Goal: Information Seeking & Learning: Learn about a topic

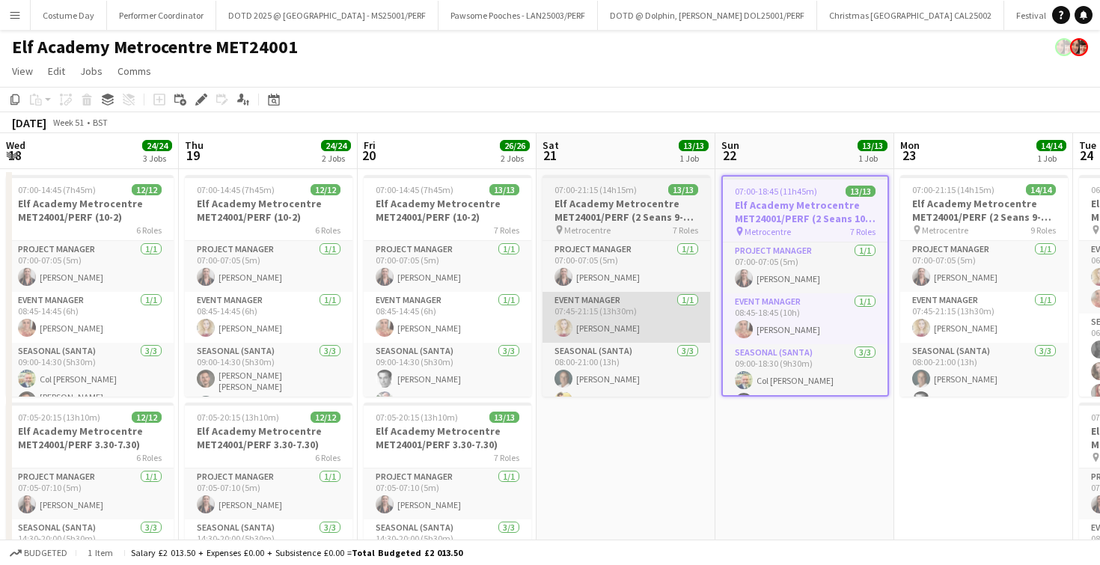
scroll to position [316, 0]
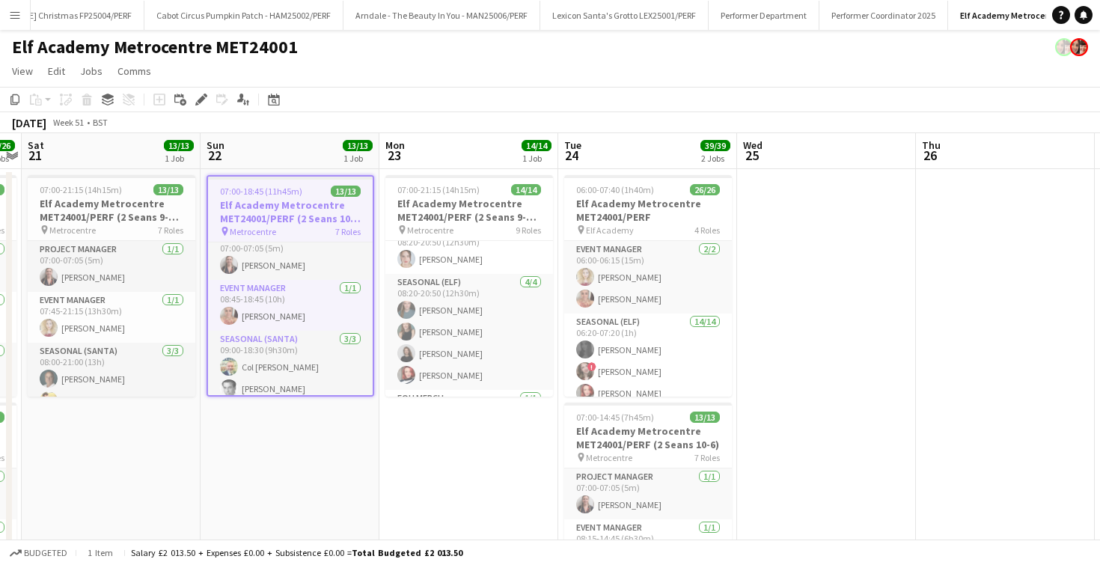
click at [159, 460] on app-date-cell "07:00-21:15 (14h15m) 13/13 Elf Academy Metrocentre MET24001/PERF (2 Seans 9-8:3…" at bounding box center [111, 411] width 179 height 485
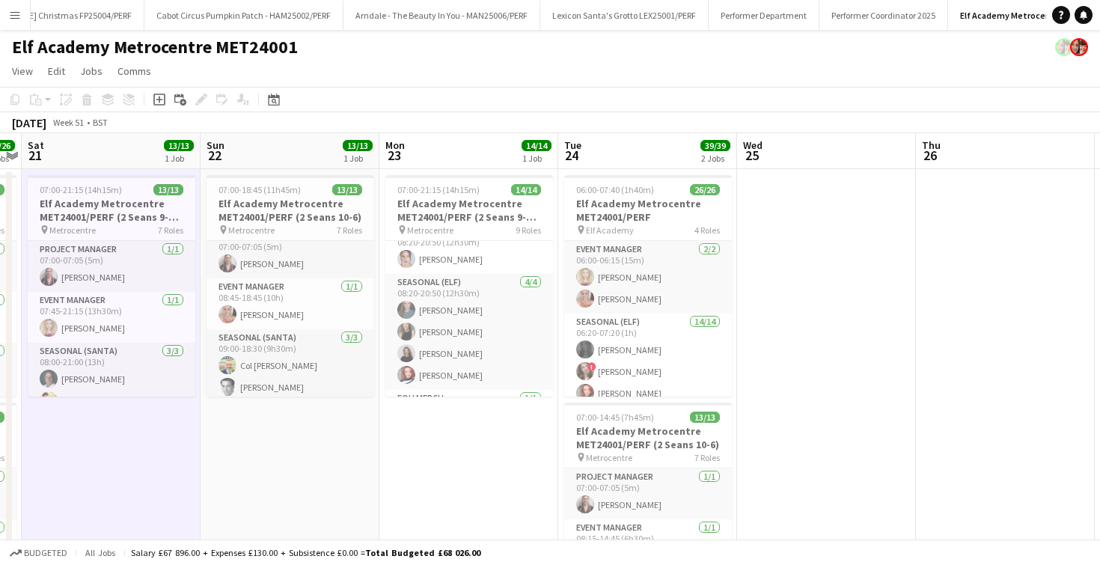
click at [10, 19] on app-icon "Menu" at bounding box center [15, 15] width 12 height 12
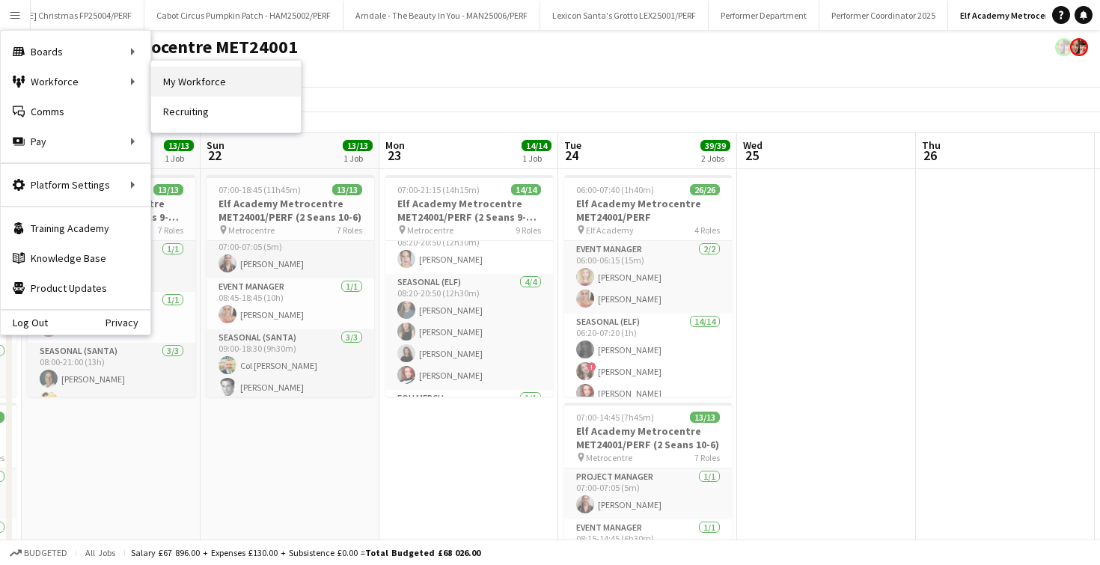
click at [219, 79] on link "My Workforce" at bounding box center [226, 82] width 150 height 30
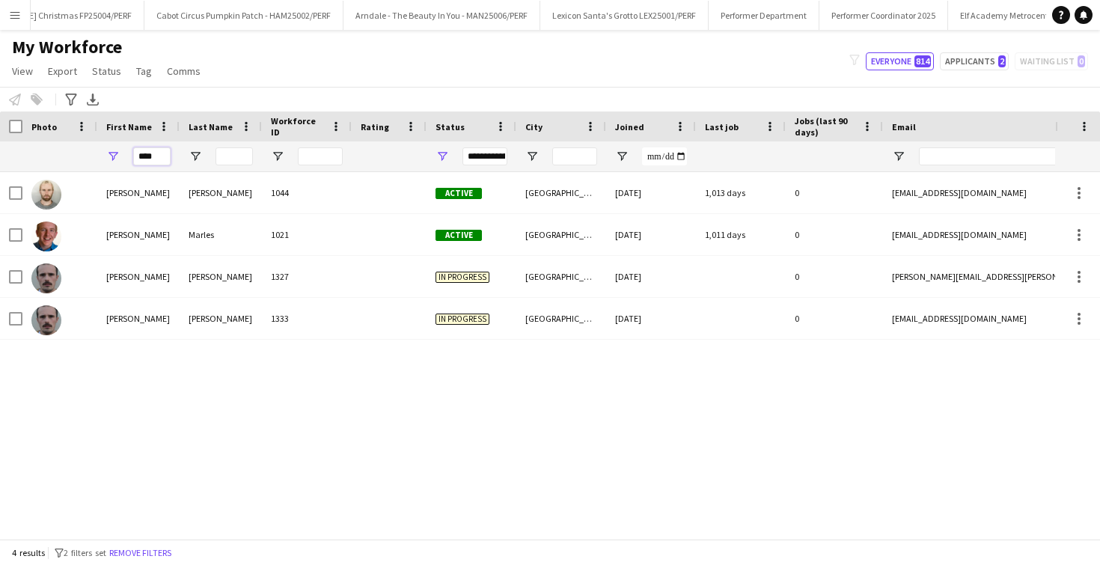
click at [151, 159] on input "****" at bounding box center [151, 156] width 37 height 18
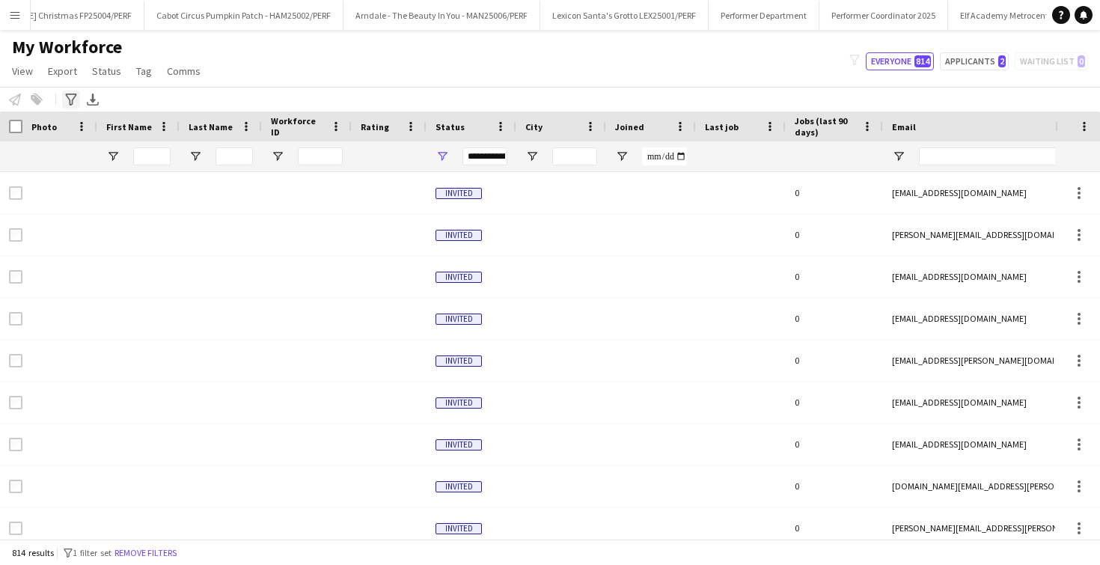
click at [68, 94] on icon at bounding box center [70, 100] width 11 height 12
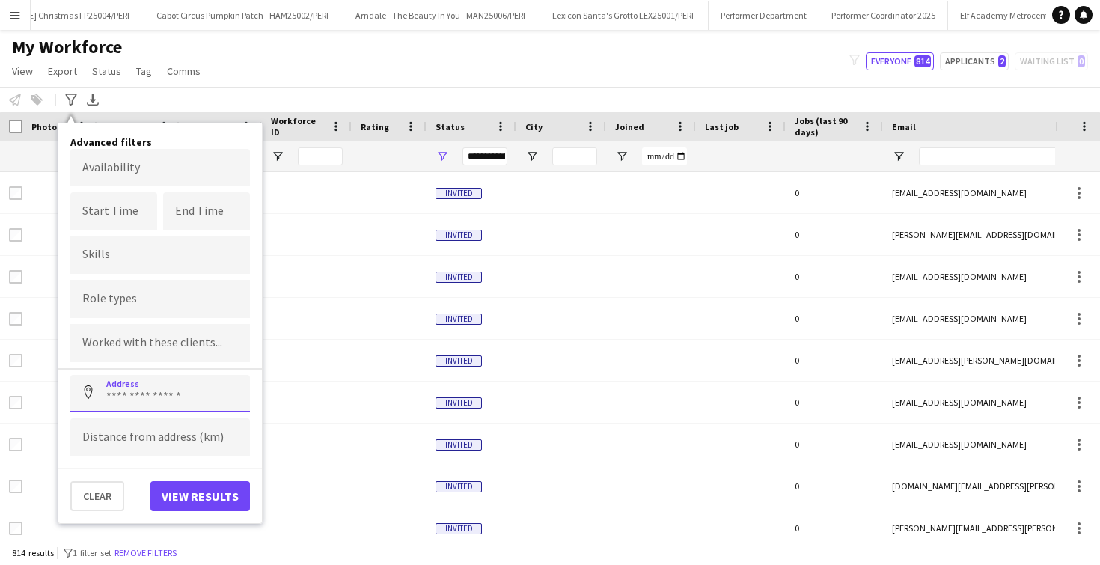
click at [113, 397] on input at bounding box center [160, 393] width 180 height 37
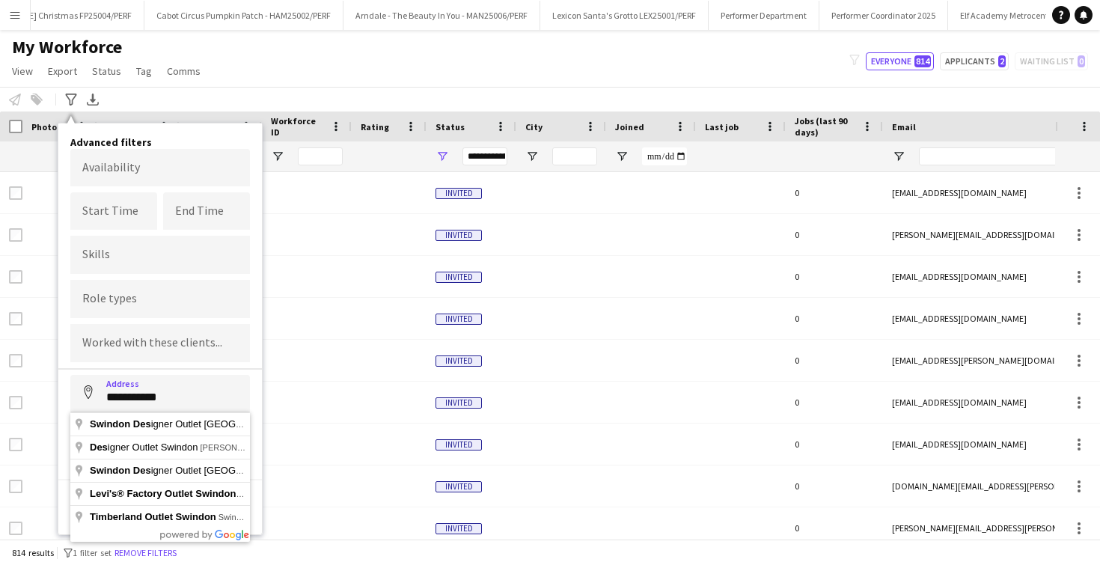
type input "**********"
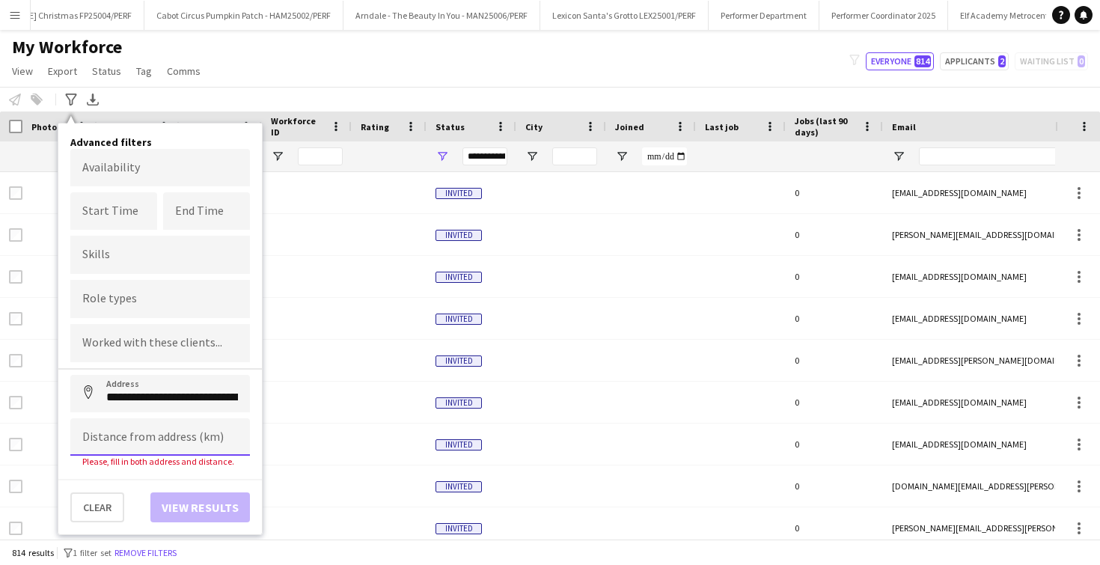
click at [123, 436] on input at bounding box center [160, 436] width 180 height 37
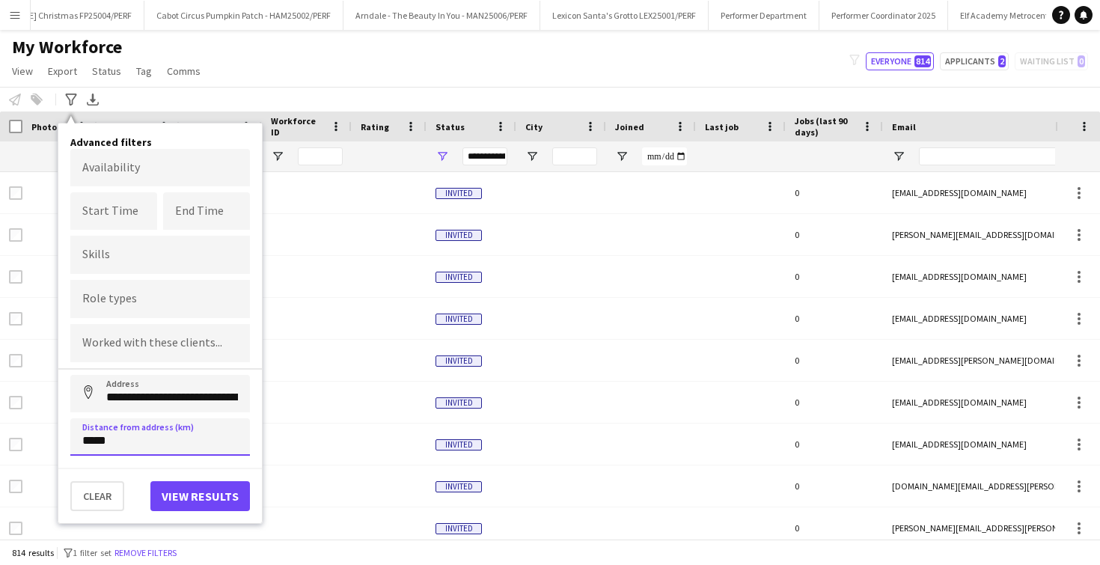
click button "Address" at bounding box center [88, 393] width 36 height 36
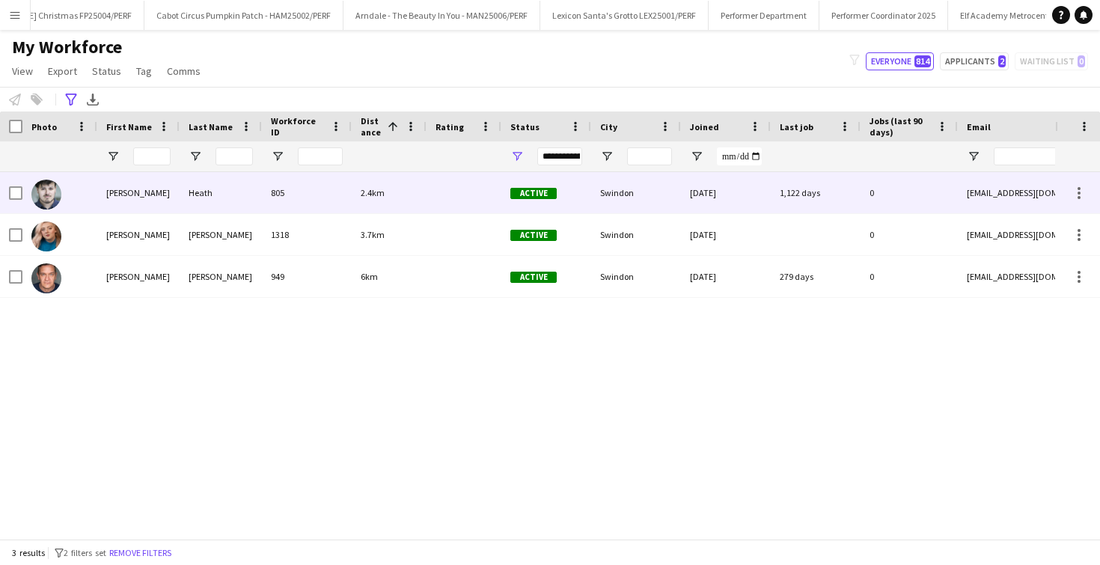
click at [283, 196] on div "805" at bounding box center [307, 192] width 90 height 41
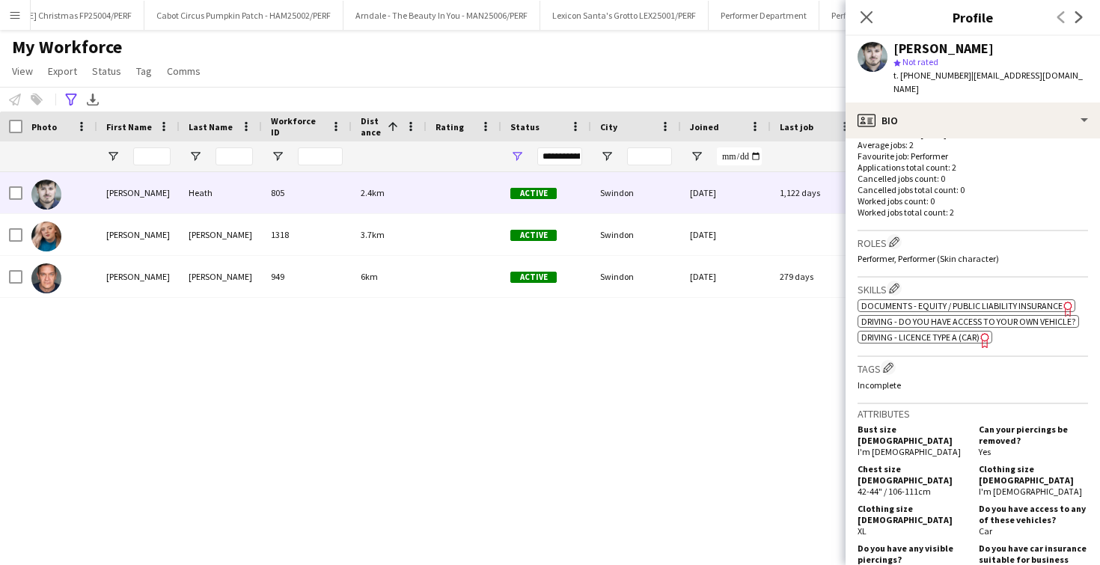
scroll to position [912, 0]
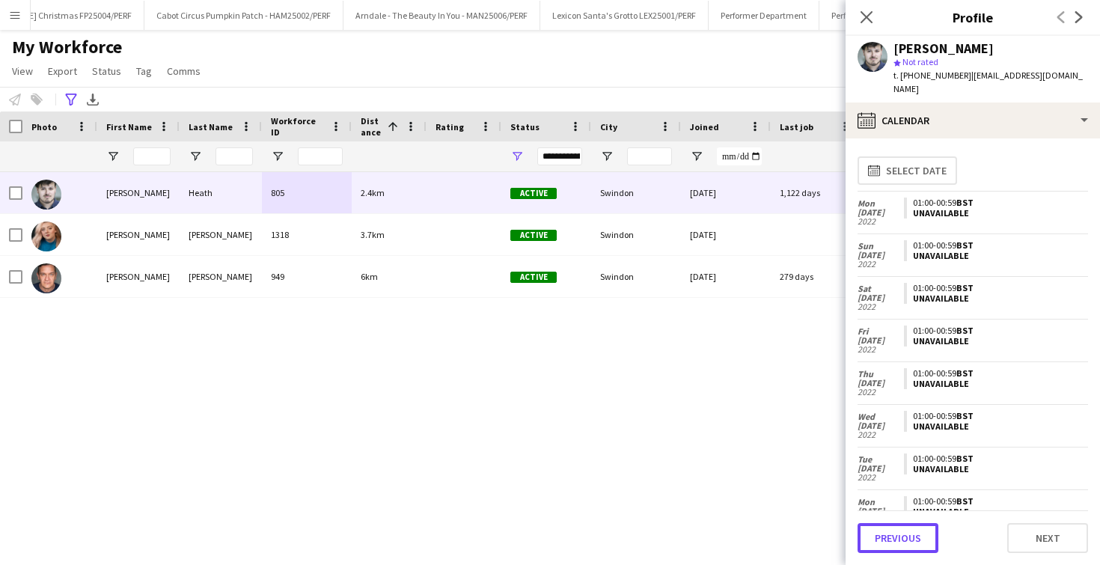
click at [911, 546] on button "Previous" at bounding box center [898, 538] width 81 height 30
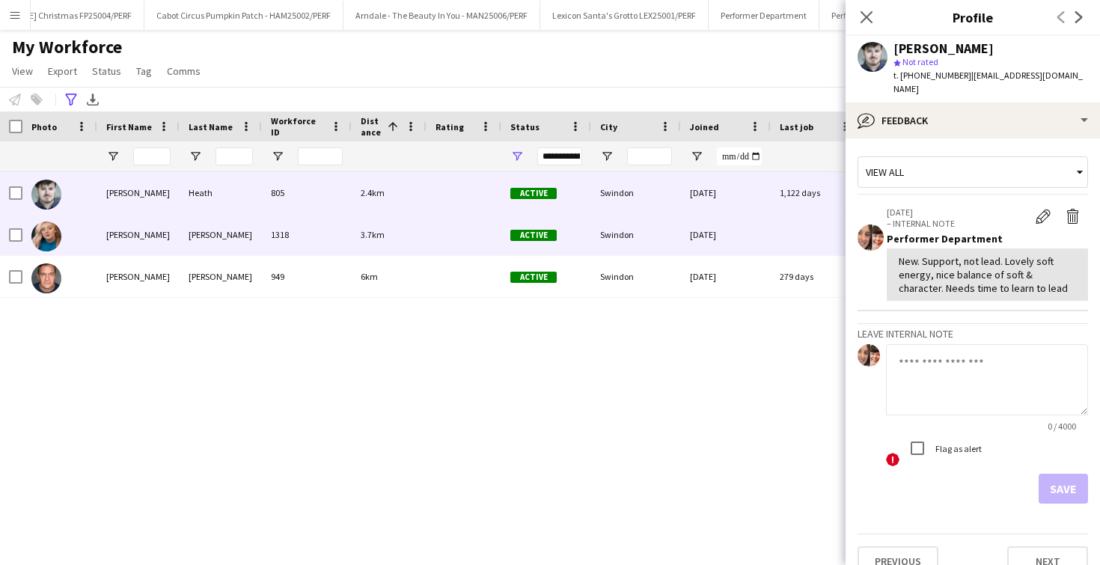
click at [184, 232] on div "[PERSON_NAME]" at bounding box center [221, 234] width 82 height 41
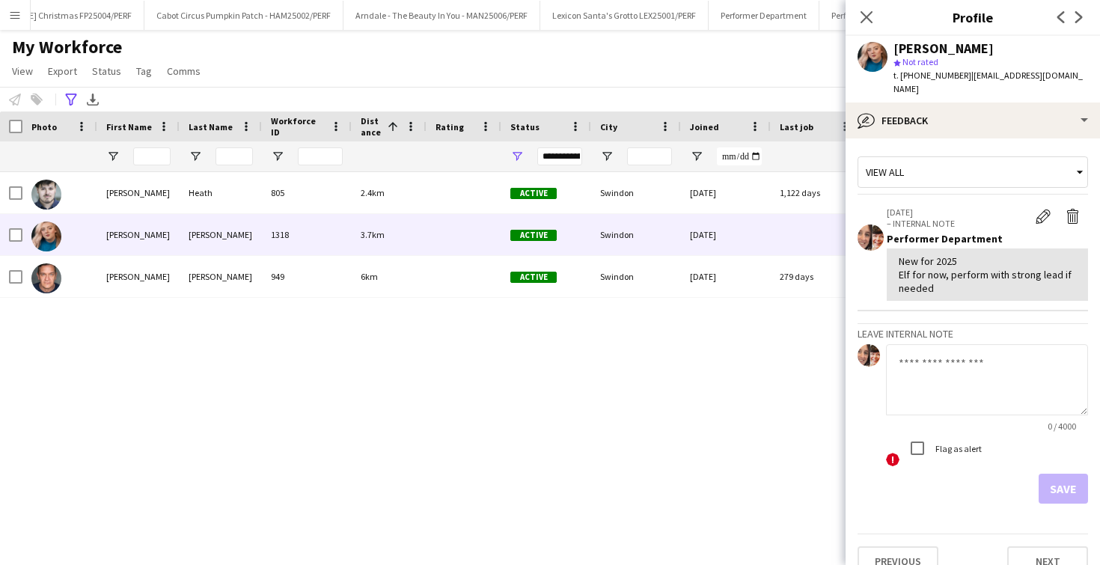
click at [68, 85] on app-page-menu "View Views Default view New view Update view Delete view Edit name Customise vi…" at bounding box center [108, 72] width 216 height 28
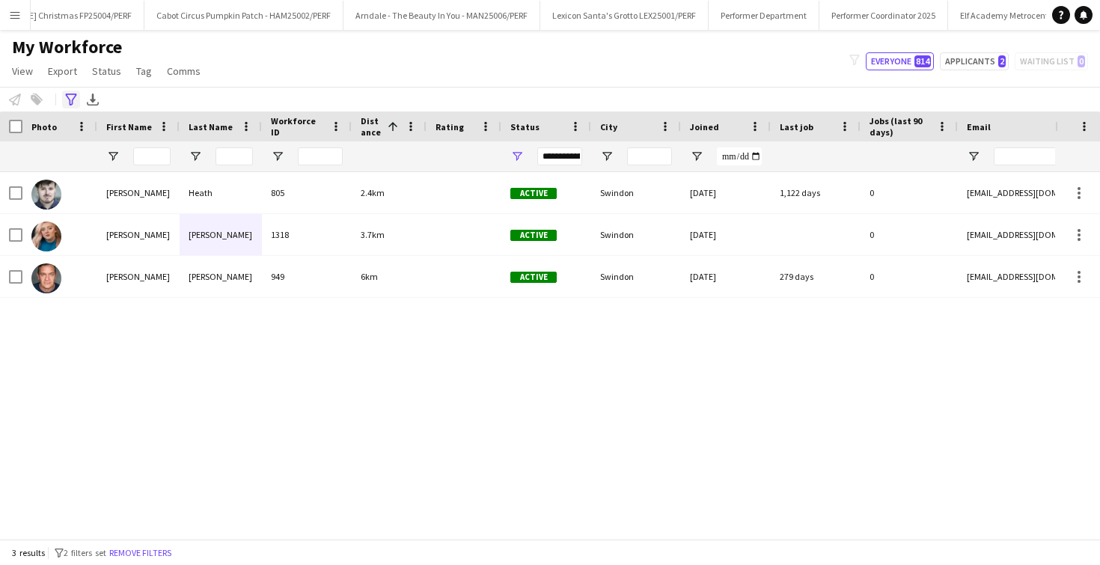
click at [70, 93] on div "Advanced filters" at bounding box center [71, 100] width 18 height 18
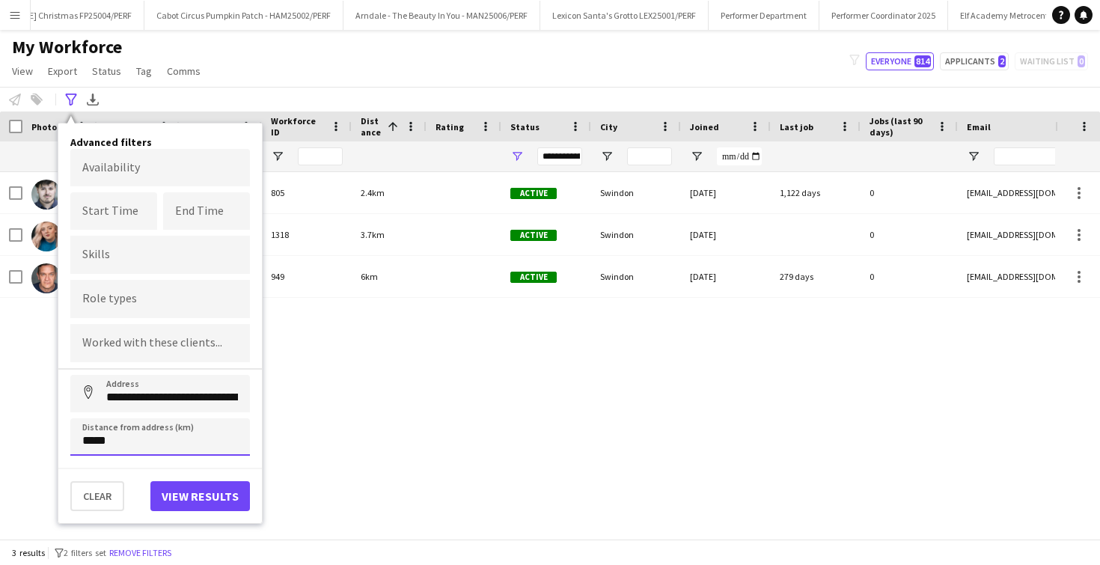
click at [92, 439] on input "*****" at bounding box center [160, 436] width 180 height 37
click button "Address" at bounding box center [88, 393] width 36 height 36
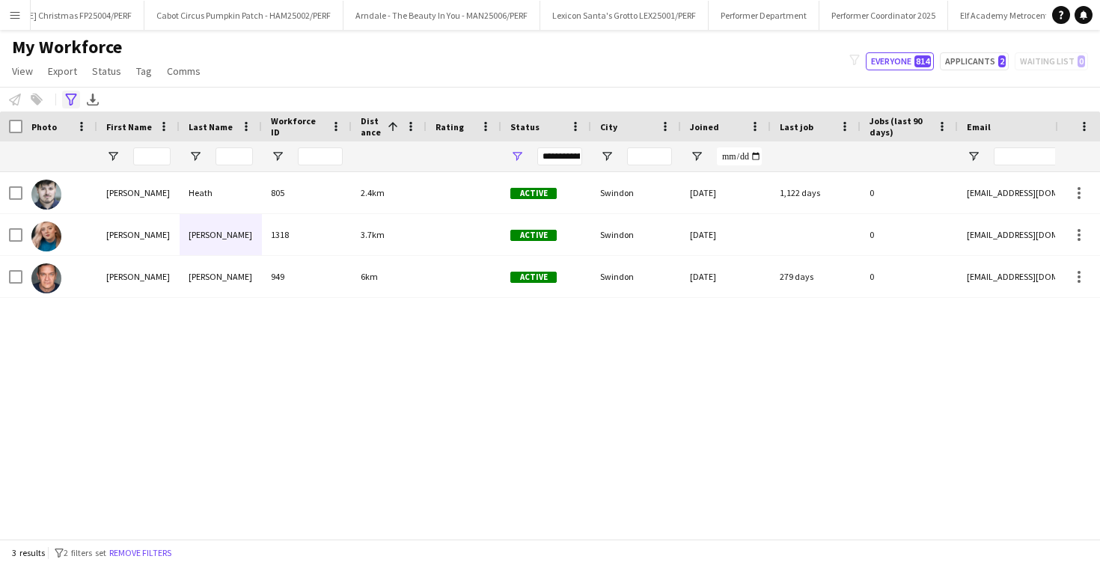
click at [70, 106] on div "Advanced filters" at bounding box center [71, 100] width 18 height 18
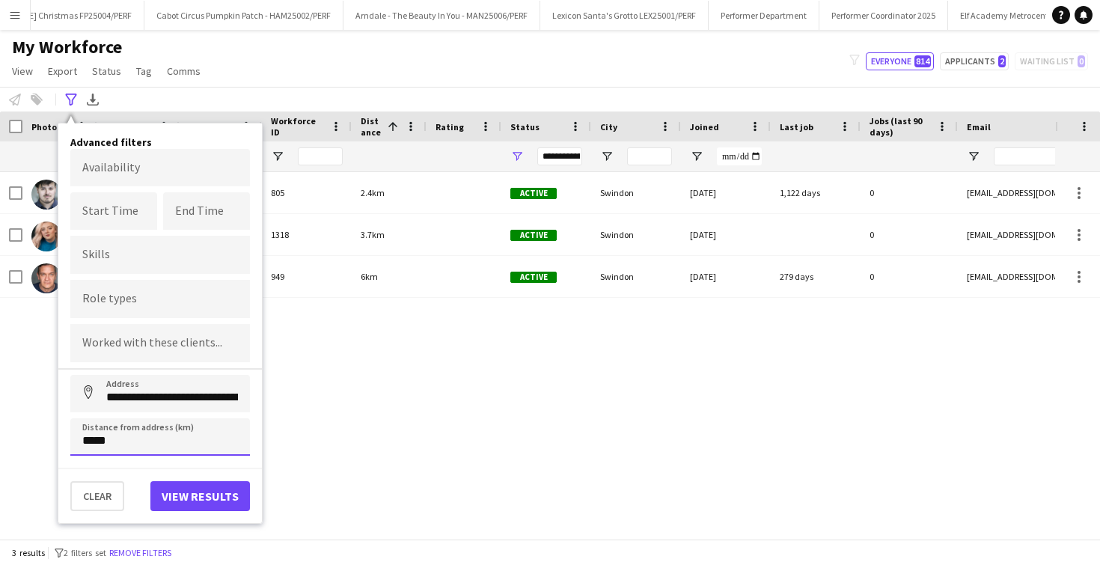
click at [91, 434] on input "*****" at bounding box center [160, 436] width 180 height 37
type input "****"
click button "Address" at bounding box center [88, 393] width 36 height 36
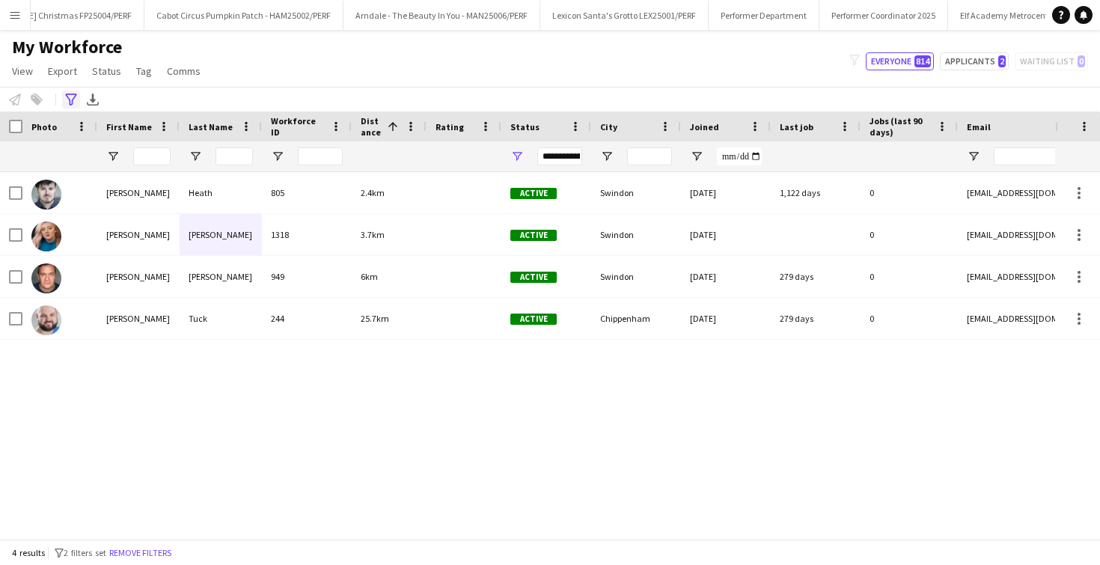
click at [75, 104] on icon "Advanced filters" at bounding box center [71, 100] width 12 height 12
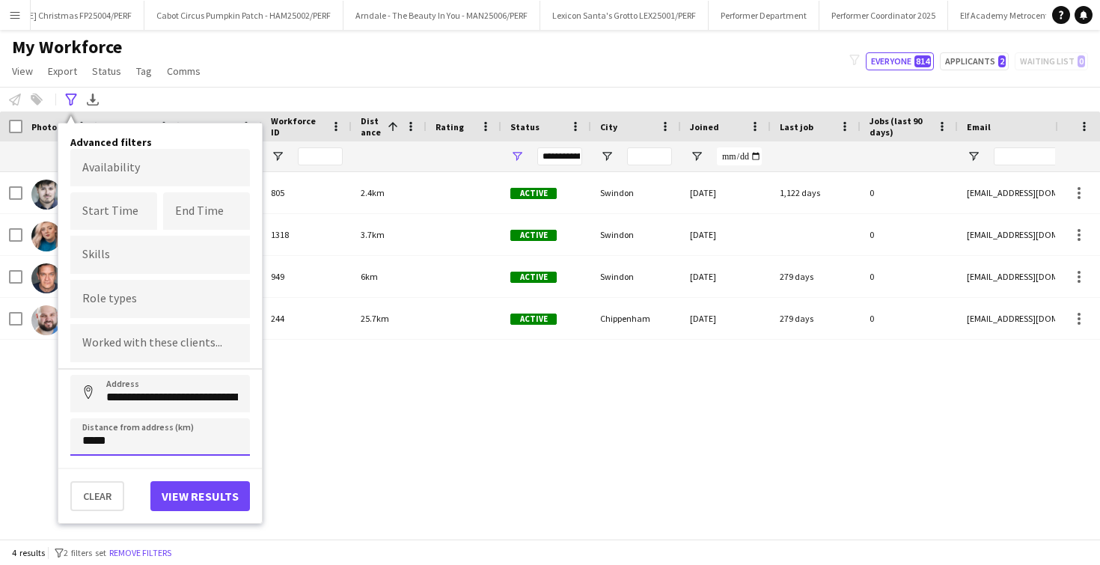
click at [97, 438] on input "*****" at bounding box center [160, 436] width 180 height 37
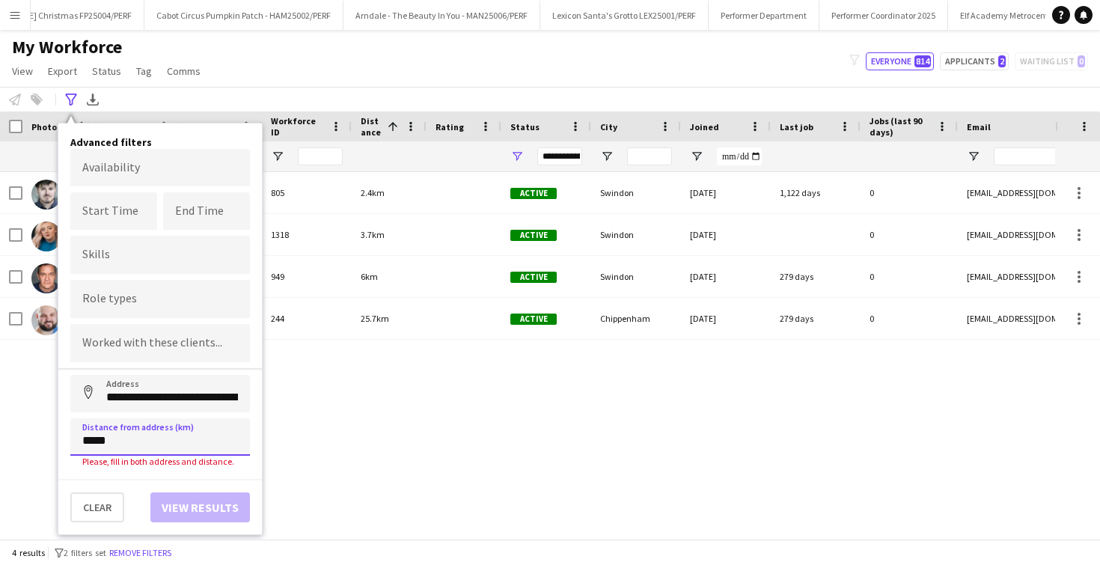
click button "Address" at bounding box center [88, 393] width 36 height 36
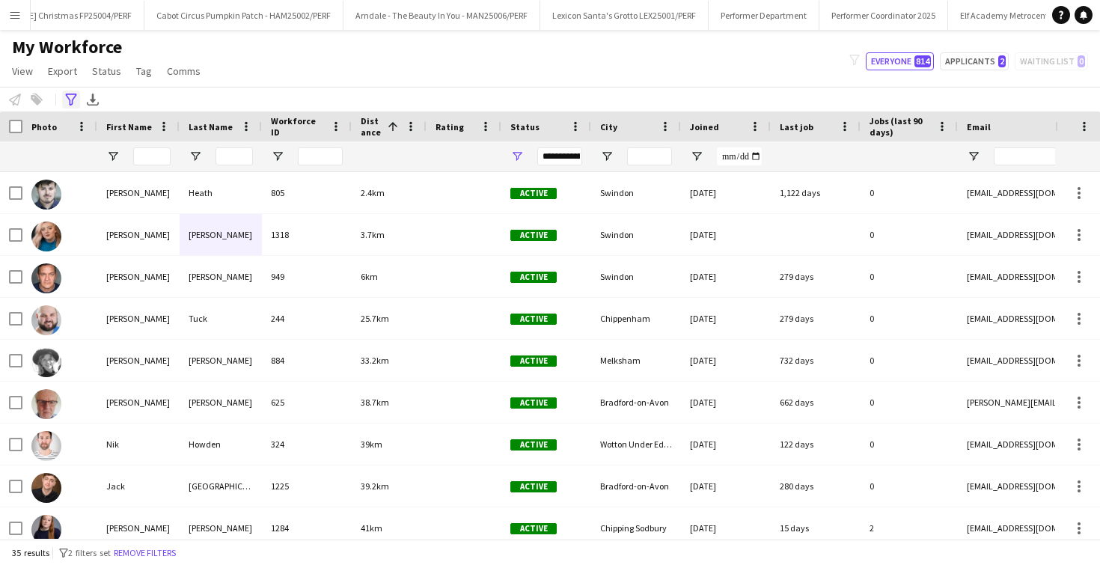
click at [65, 100] on icon "Advanced filters" at bounding box center [71, 100] width 12 height 12
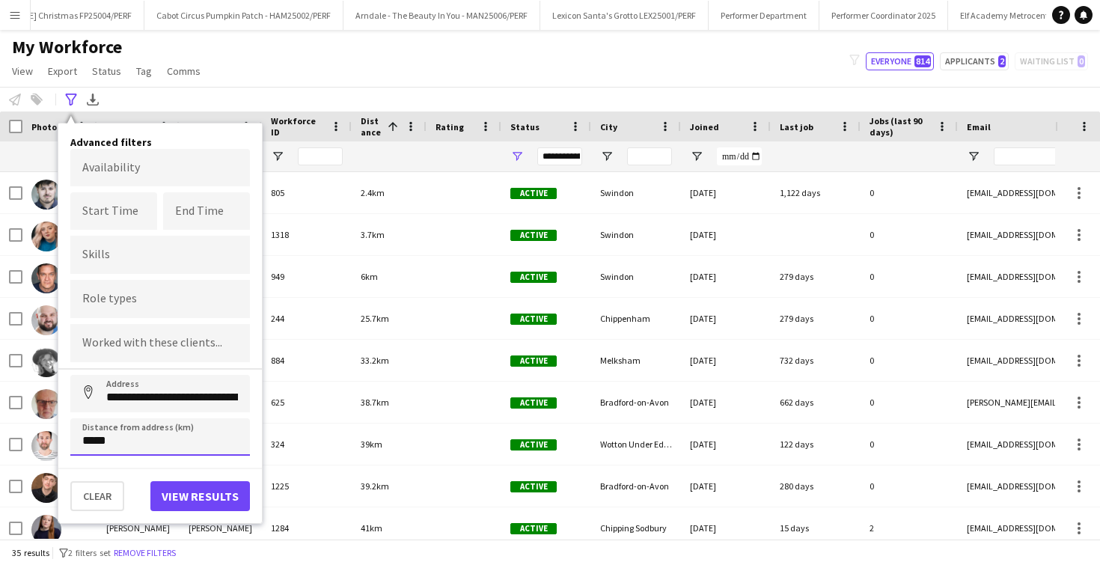
click at [88, 433] on input "*****" at bounding box center [160, 436] width 180 height 37
type input "****"
click button "Address" at bounding box center [88, 393] width 36 height 36
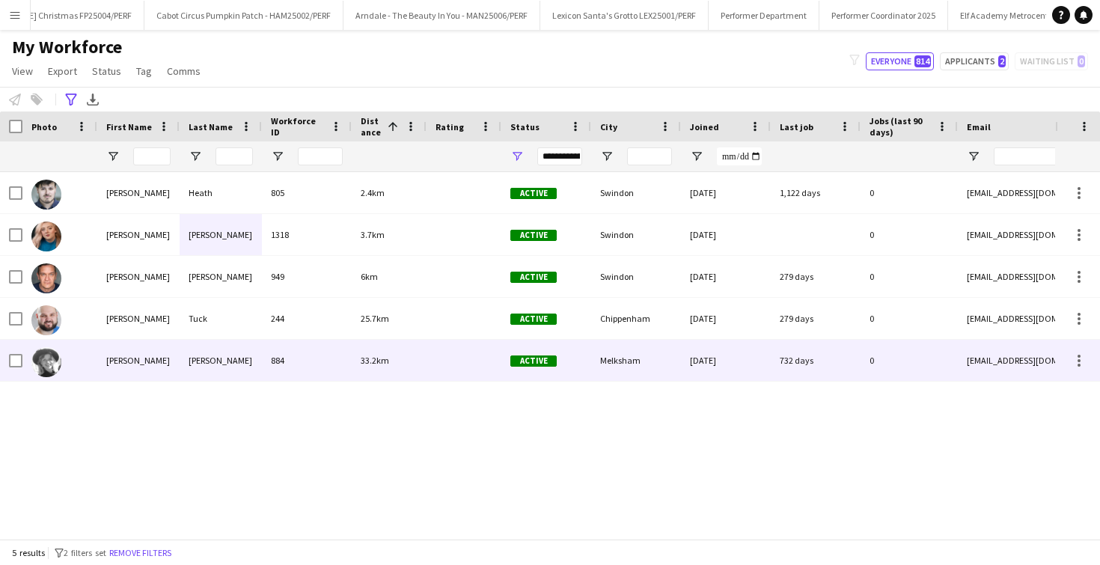
click at [100, 358] on div "[PERSON_NAME]" at bounding box center [138, 360] width 82 height 41
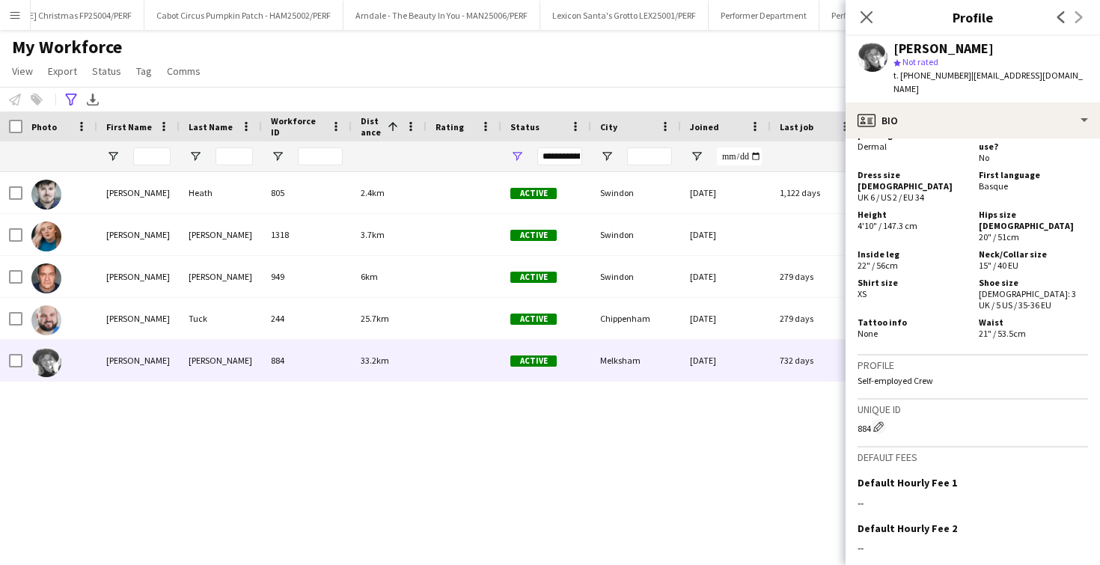
scroll to position [879, 0]
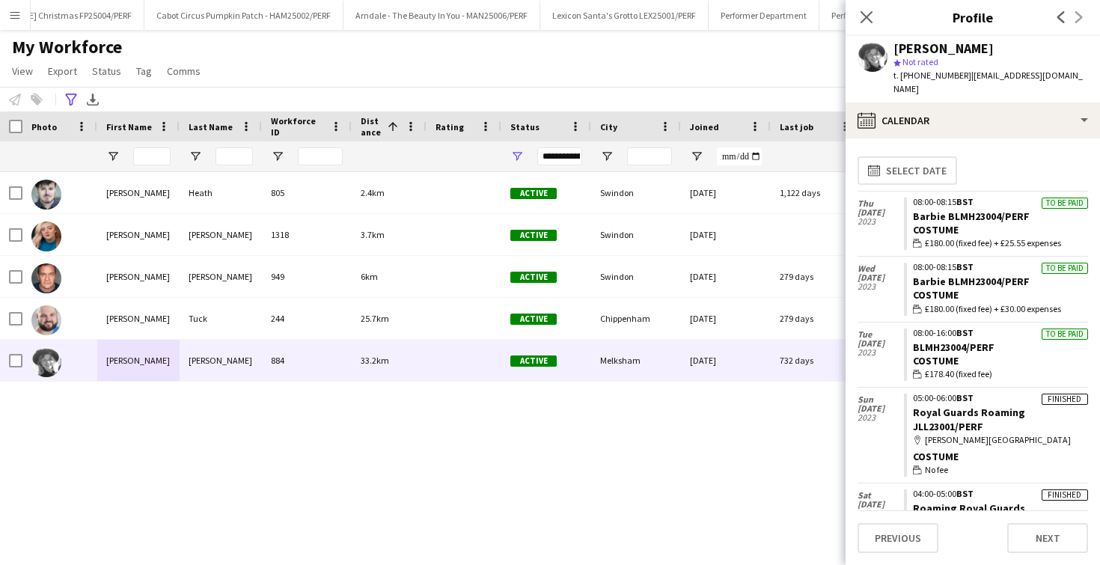
click at [81, 94] on app-workforce-advanced-filters "**********" at bounding box center [73, 100] width 22 height 18
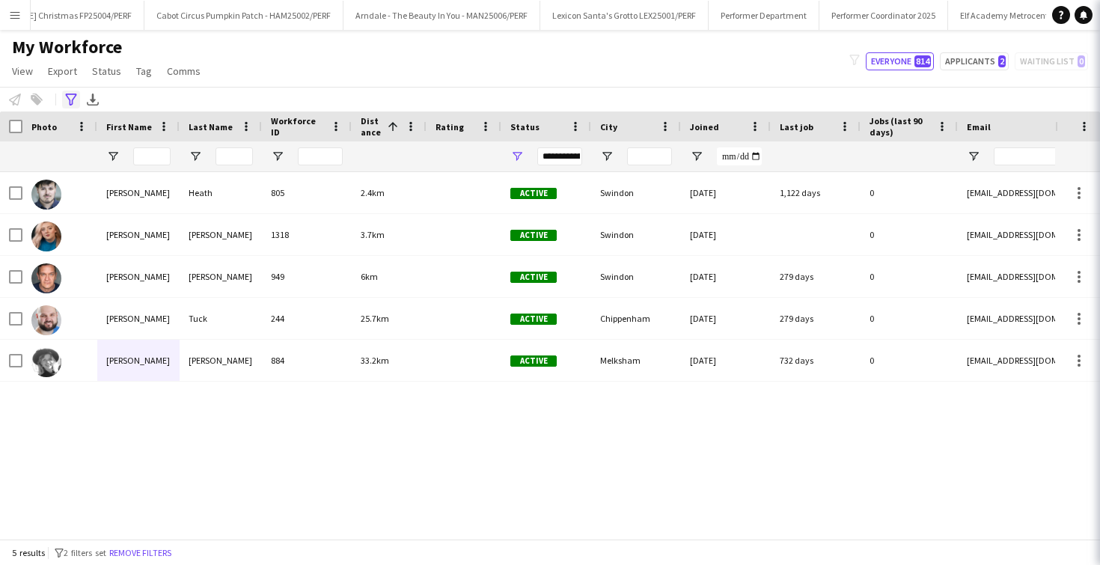
click at [73, 94] on icon "Advanced filters" at bounding box center [71, 100] width 12 height 12
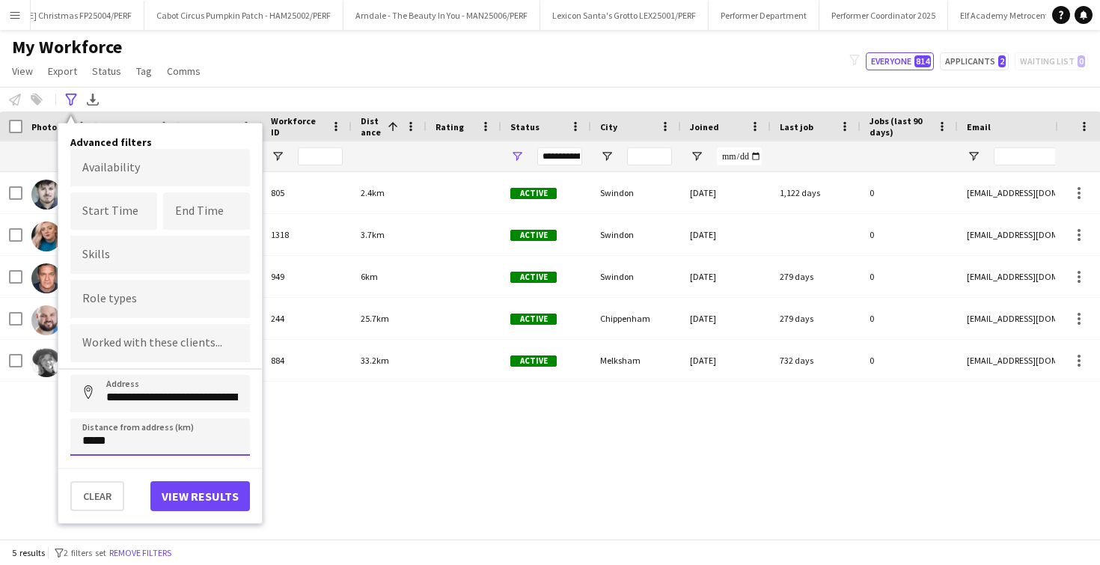
click at [93, 440] on input "*****" at bounding box center [160, 436] width 180 height 37
type input "****"
click button "Address" at bounding box center [88, 393] width 36 height 36
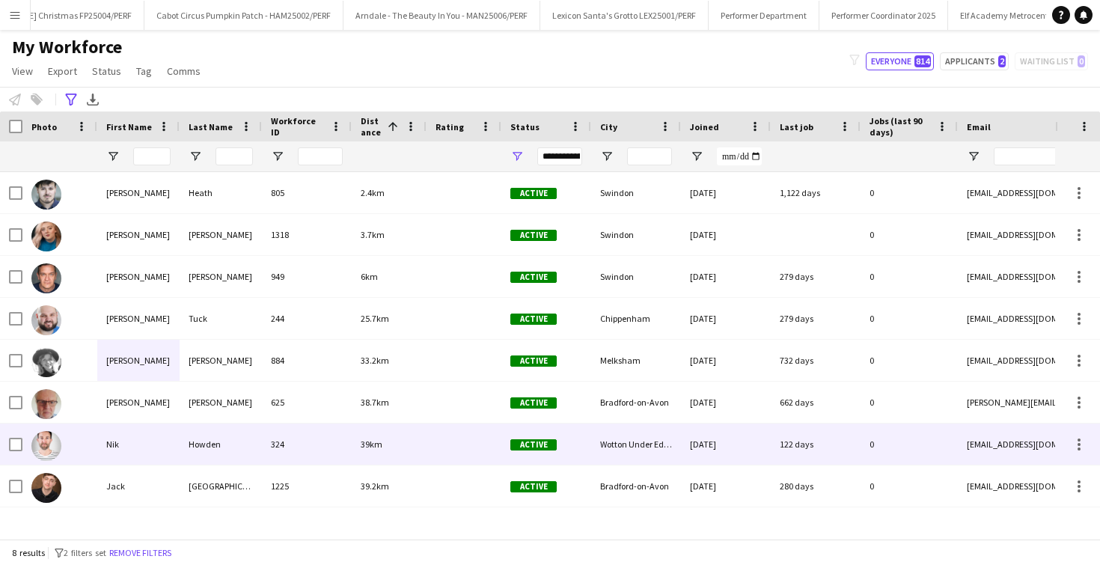
click at [154, 492] on div "Jack" at bounding box center [138, 486] width 82 height 41
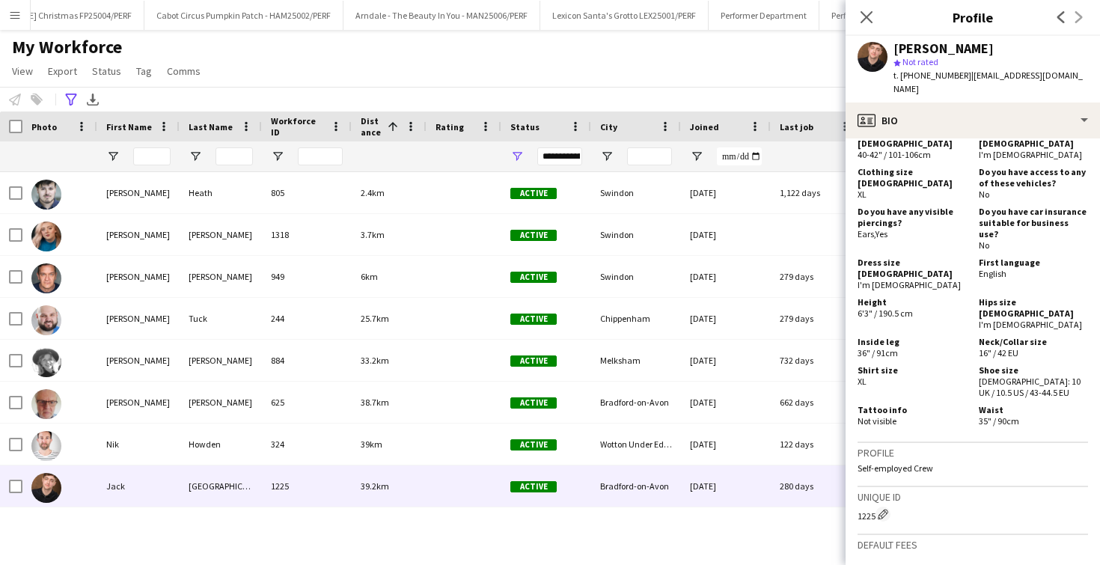
scroll to position [1001, 0]
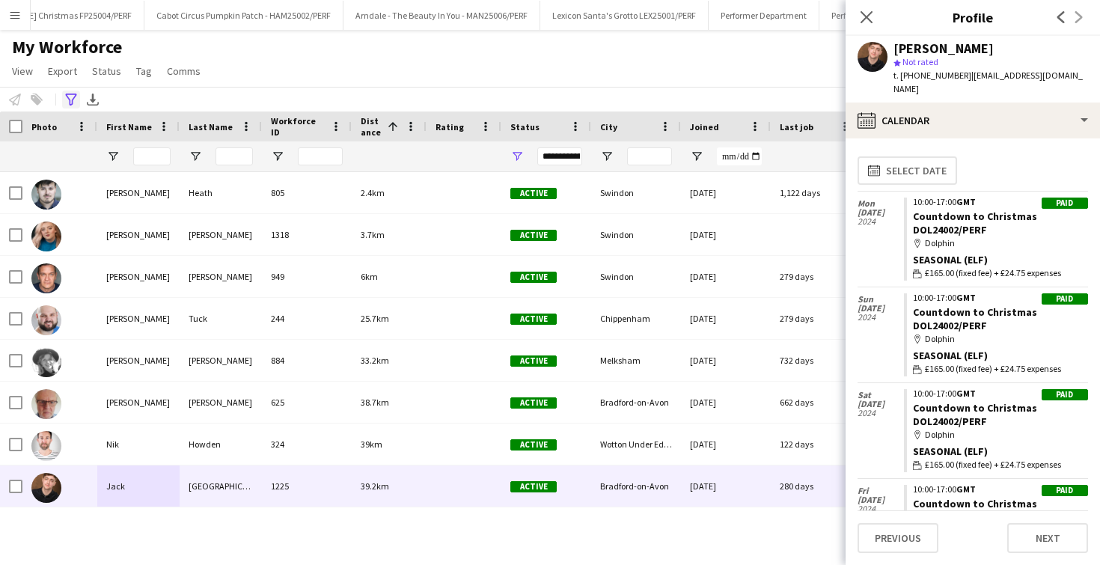
click at [67, 97] on icon at bounding box center [70, 100] width 11 height 12
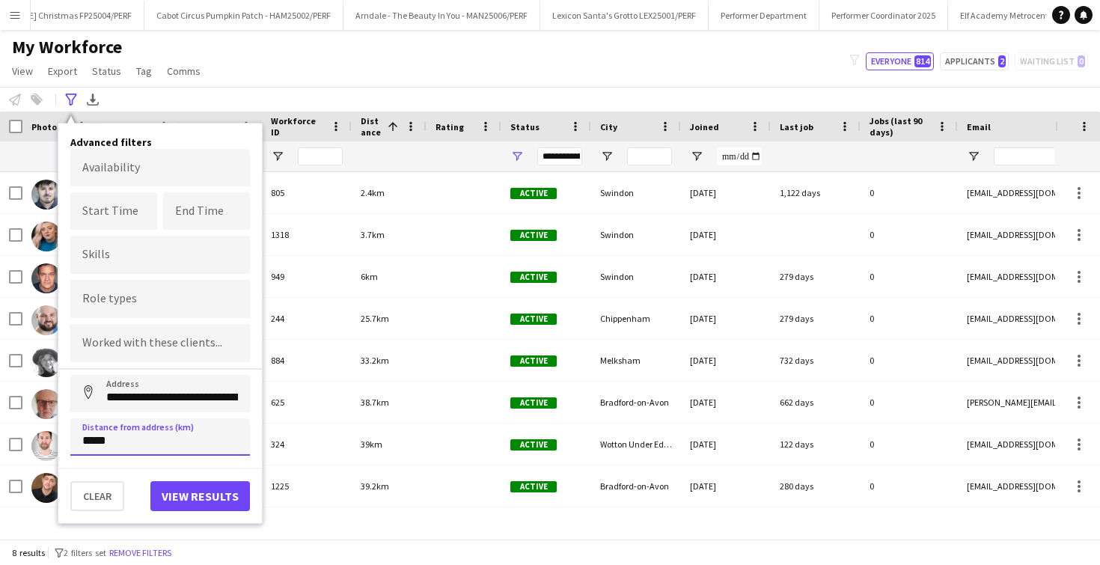
click at [90, 446] on input "*****" at bounding box center [160, 436] width 180 height 37
type input "*****"
click button "Address" at bounding box center [88, 393] width 36 height 36
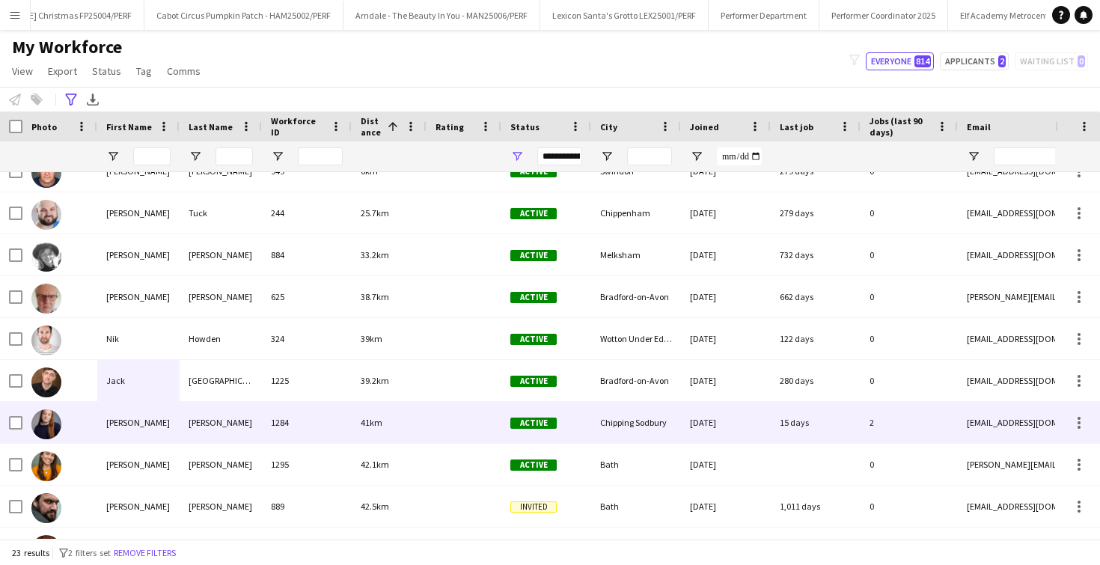
scroll to position [123, 0]
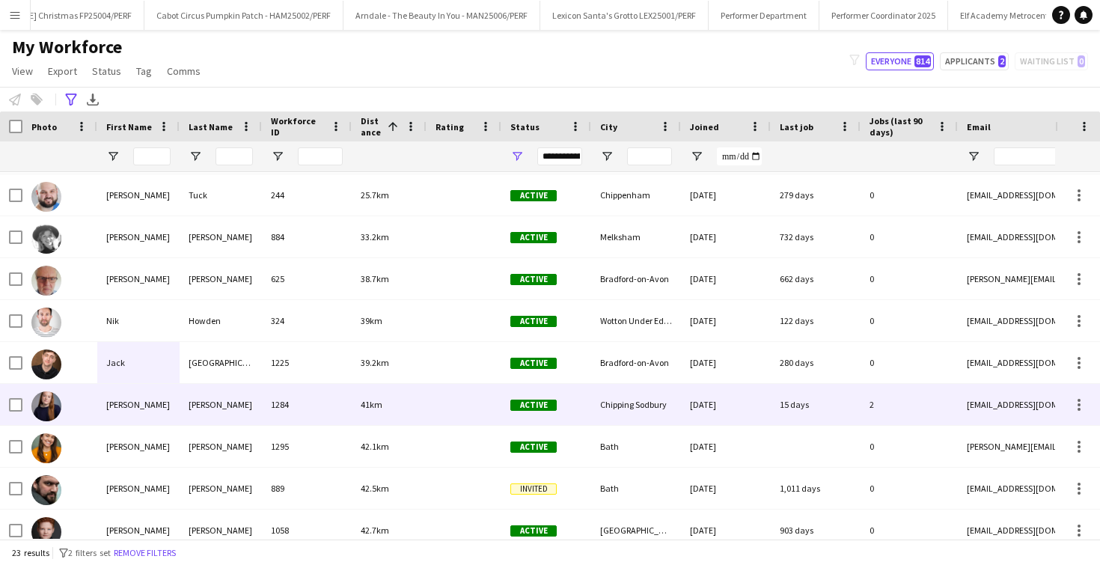
click at [174, 416] on div "[PERSON_NAME]" at bounding box center [138, 404] width 82 height 41
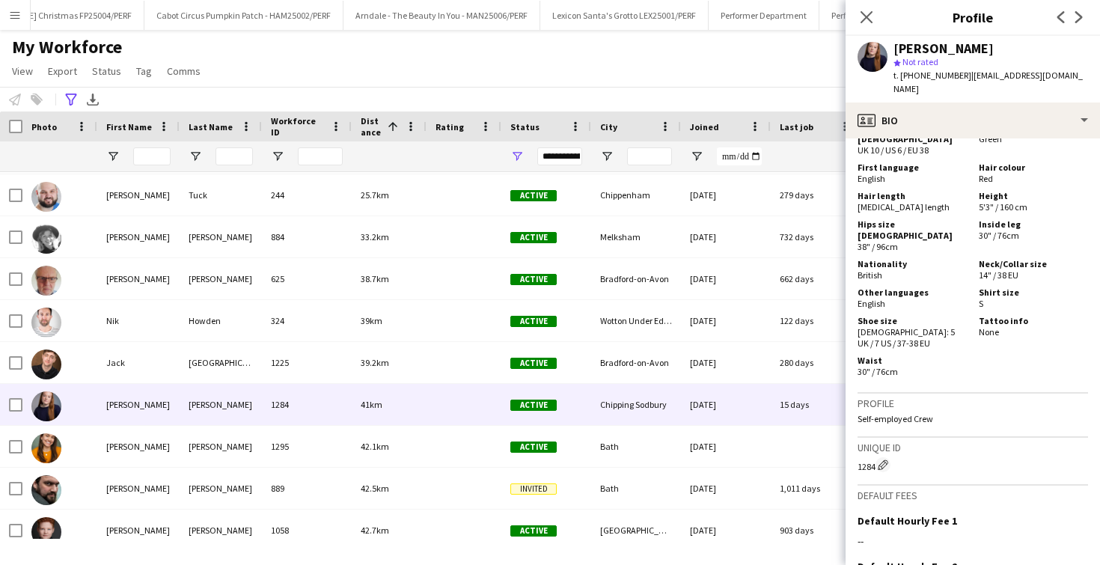
scroll to position [1230, 0]
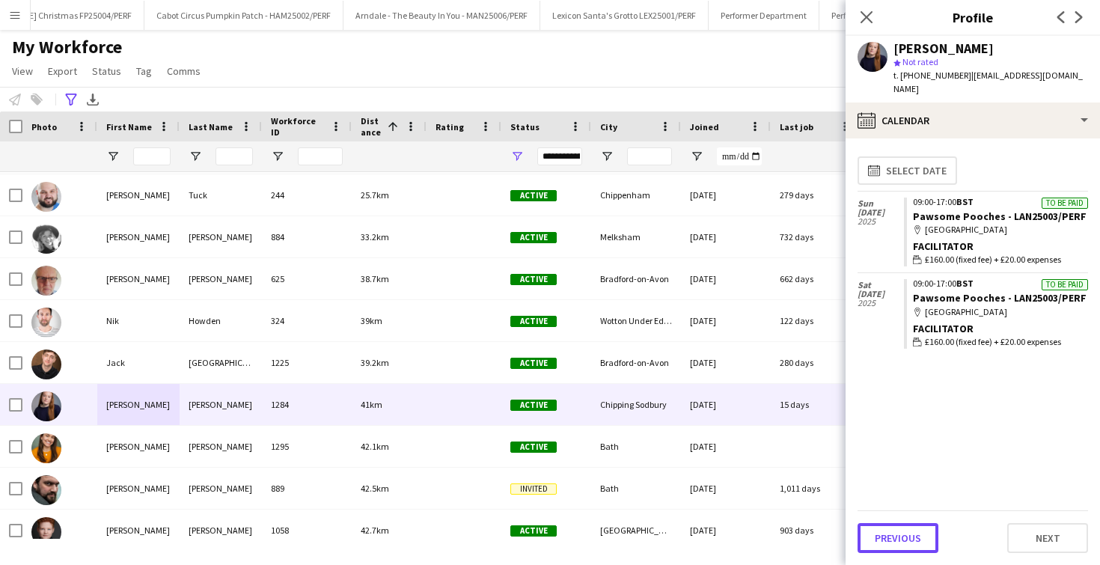
click at [915, 531] on button "Previous" at bounding box center [898, 538] width 81 height 30
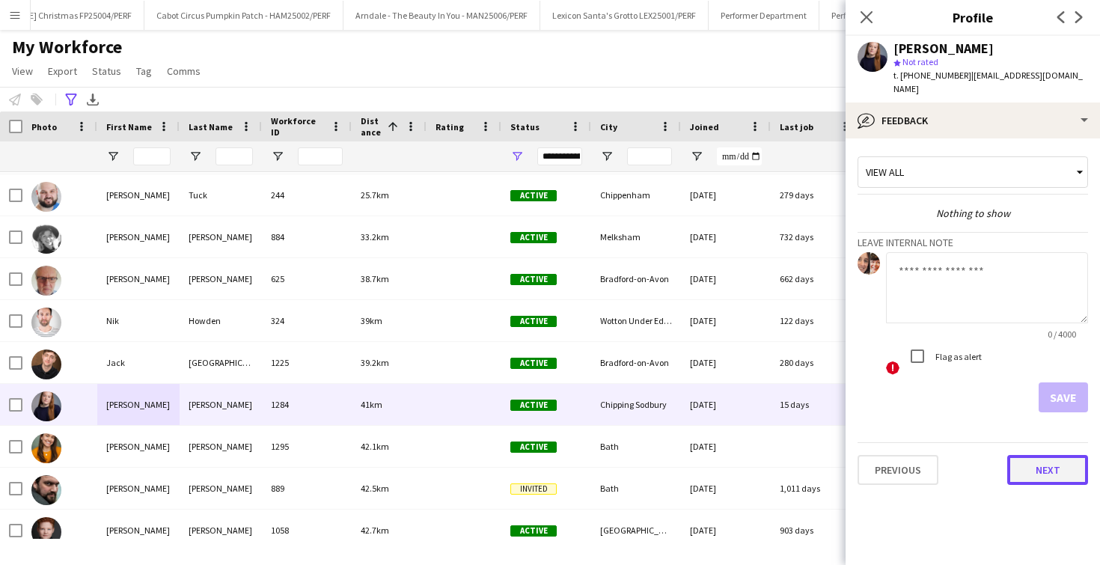
click at [1065, 463] on button "Next" at bounding box center [1047, 470] width 81 height 30
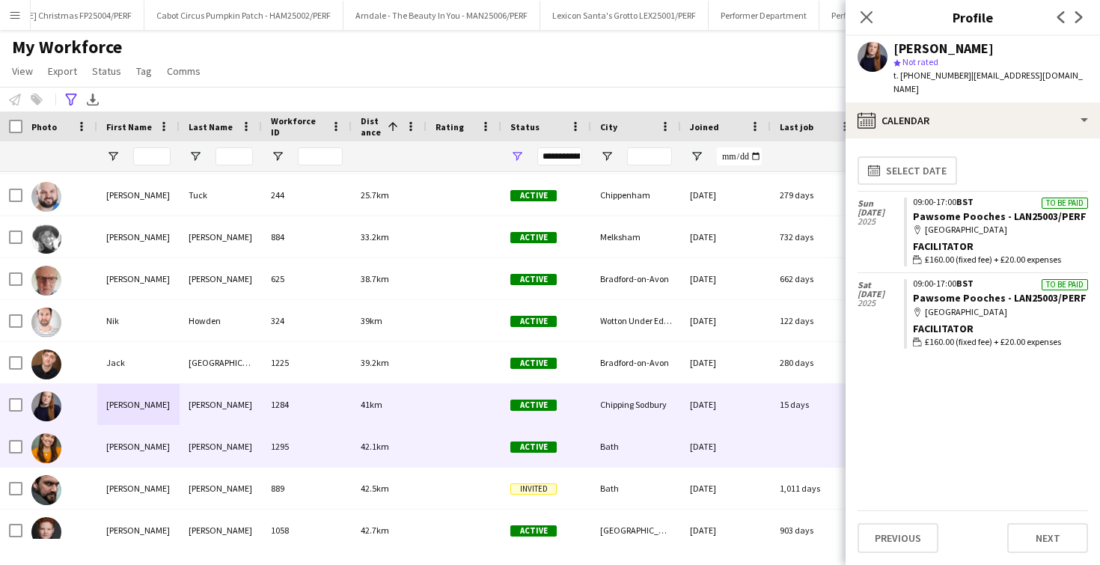
click at [165, 431] on div "[PERSON_NAME]" at bounding box center [138, 446] width 82 height 41
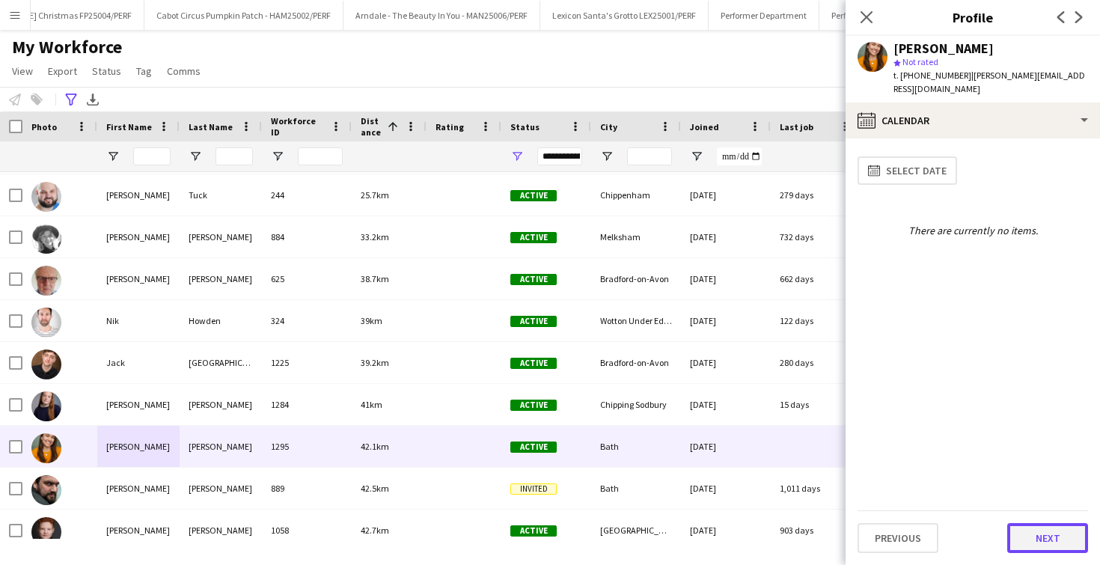
click at [1050, 544] on button "Next" at bounding box center [1047, 538] width 81 height 30
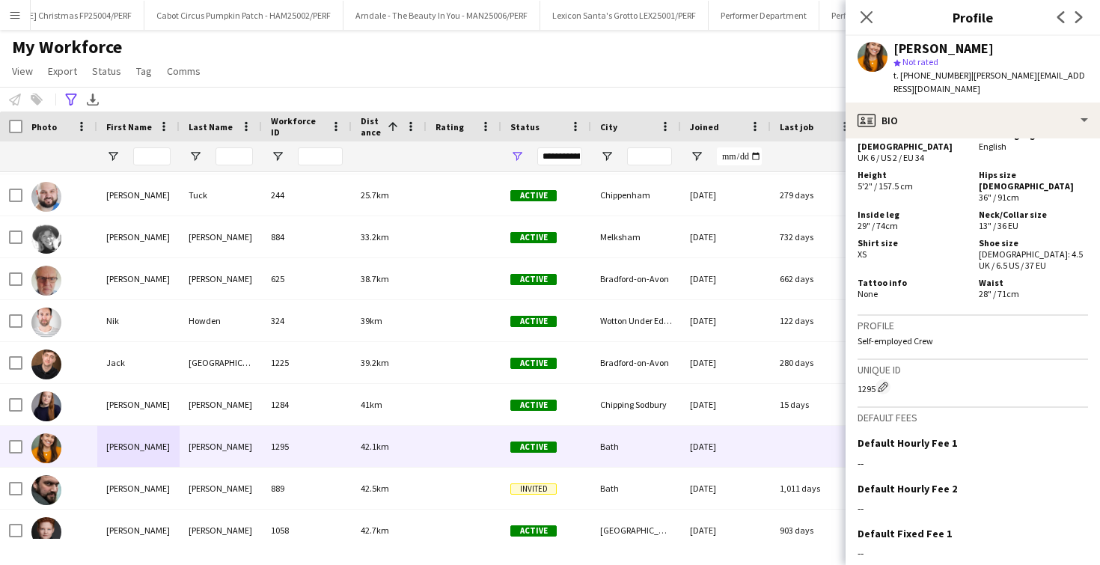
scroll to position [989, 0]
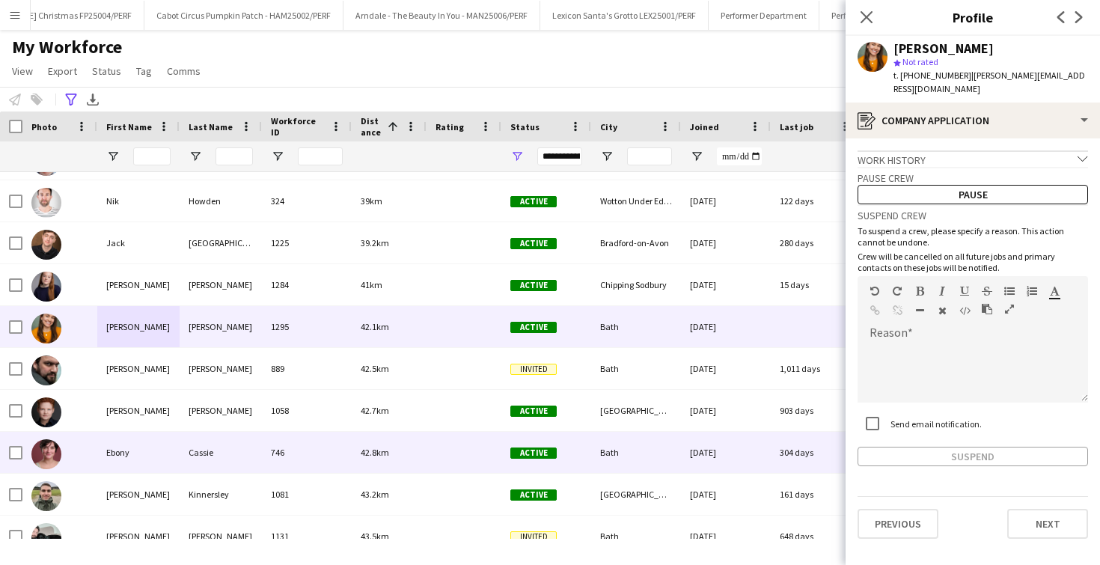
scroll to position [245, 0]
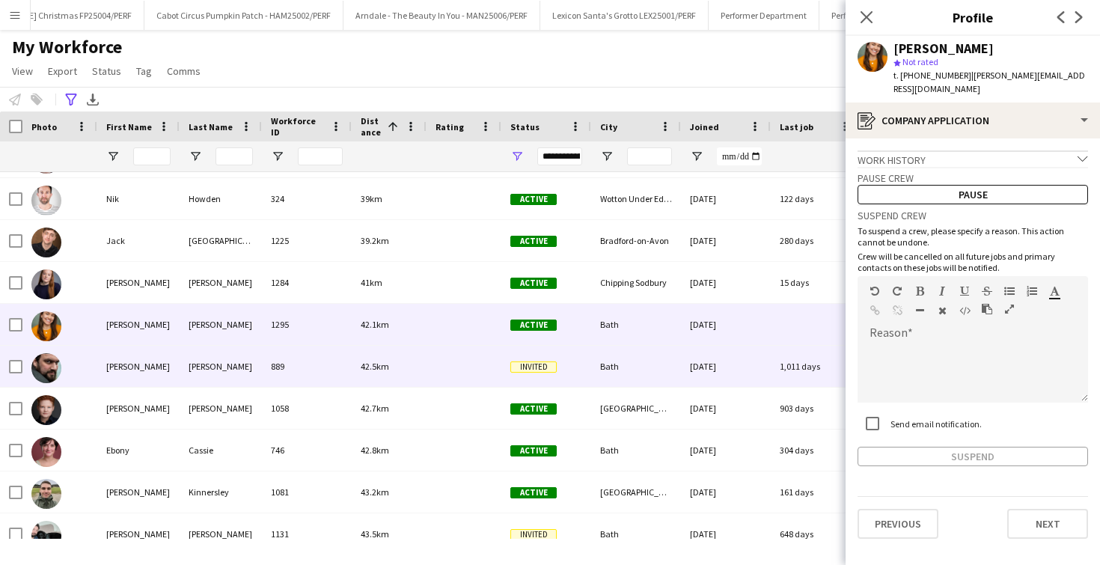
click at [151, 368] on div "[PERSON_NAME]" at bounding box center [138, 366] width 82 height 41
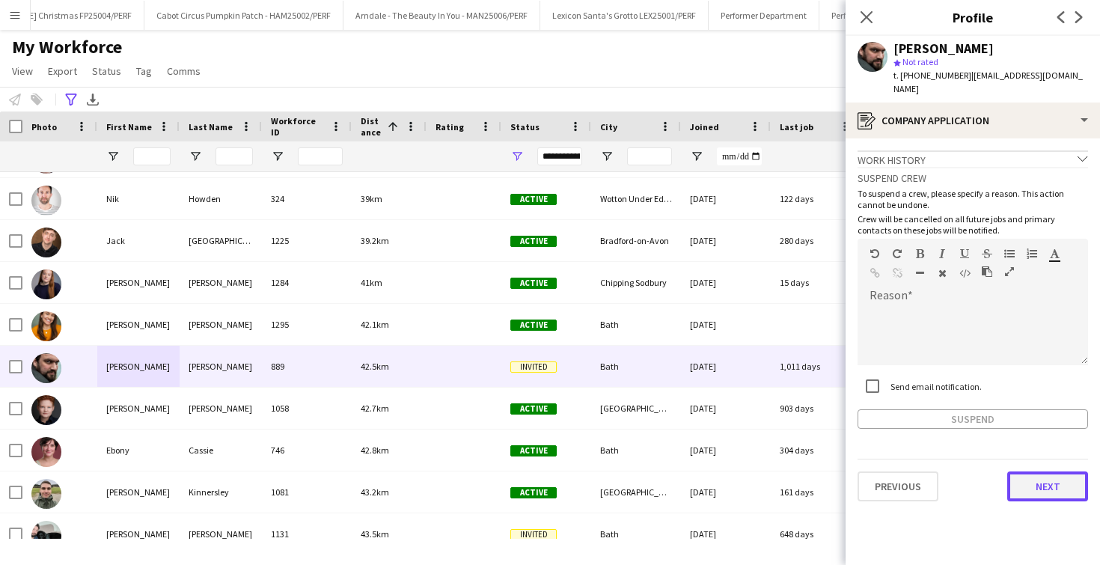
click at [1016, 475] on button "Next" at bounding box center [1047, 487] width 81 height 30
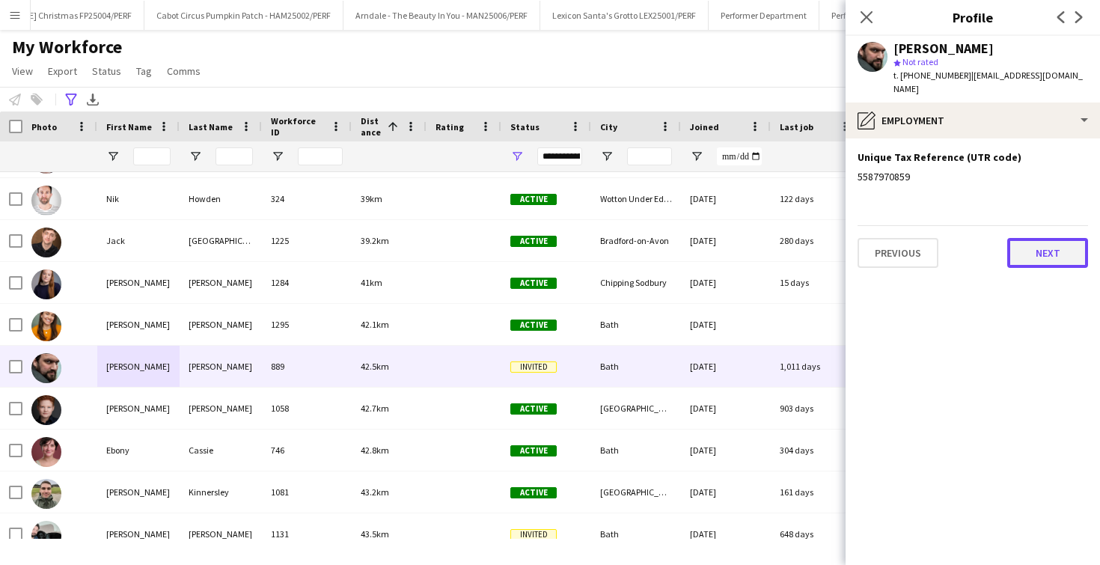
click at [1051, 238] on button "Next" at bounding box center [1047, 253] width 81 height 30
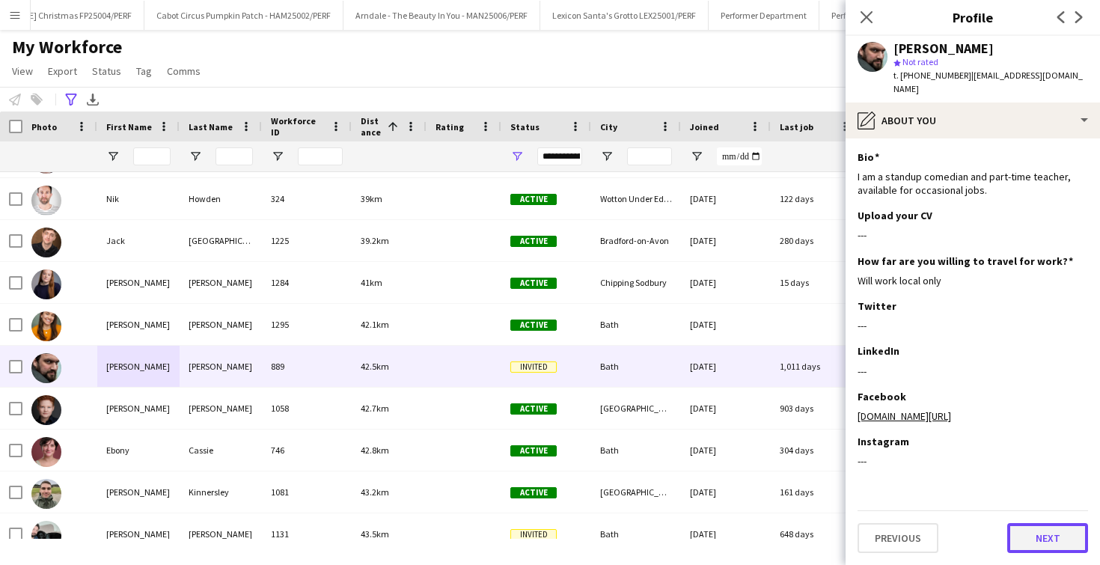
click at [1039, 526] on button "Next" at bounding box center [1047, 538] width 81 height 30
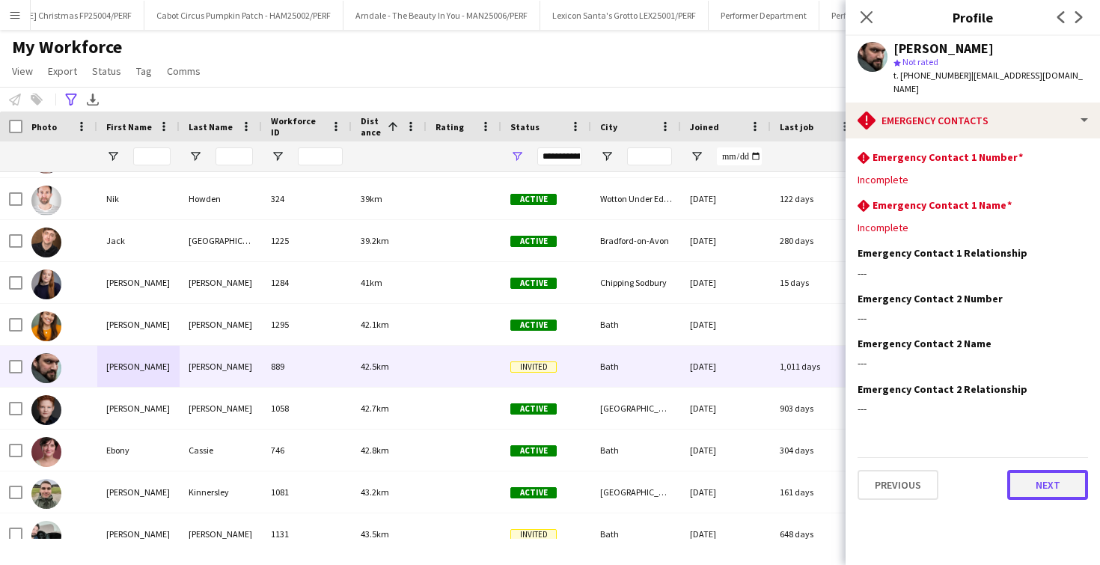
click at [1048, 470] on button "Next" at bounding box center [1047, 485] width 81 height 30
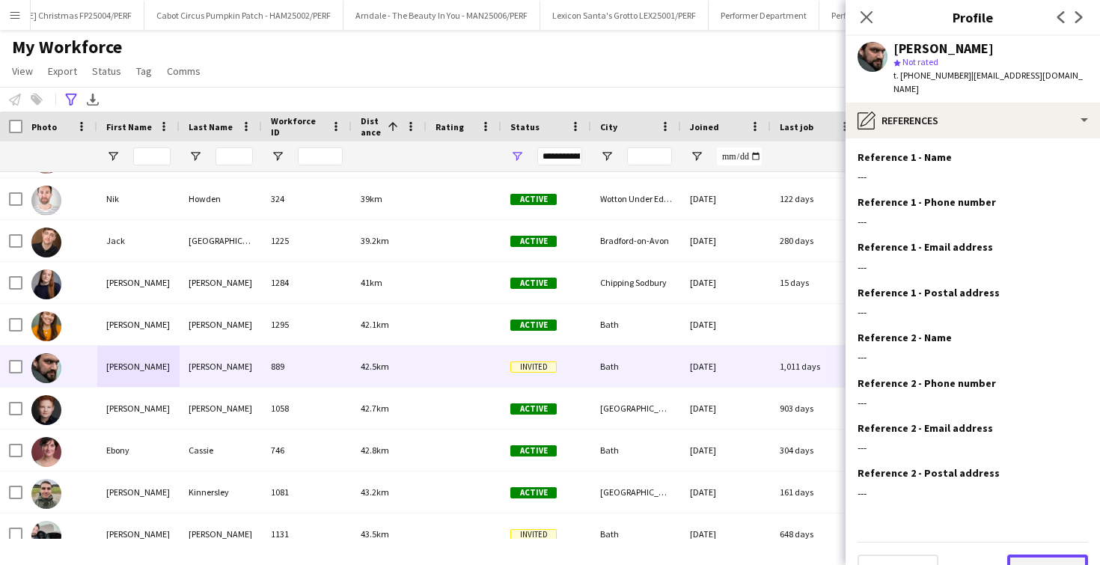
click at [1025, 555] on button "Next" at bounding box center [1047, 570] width 81 height 30
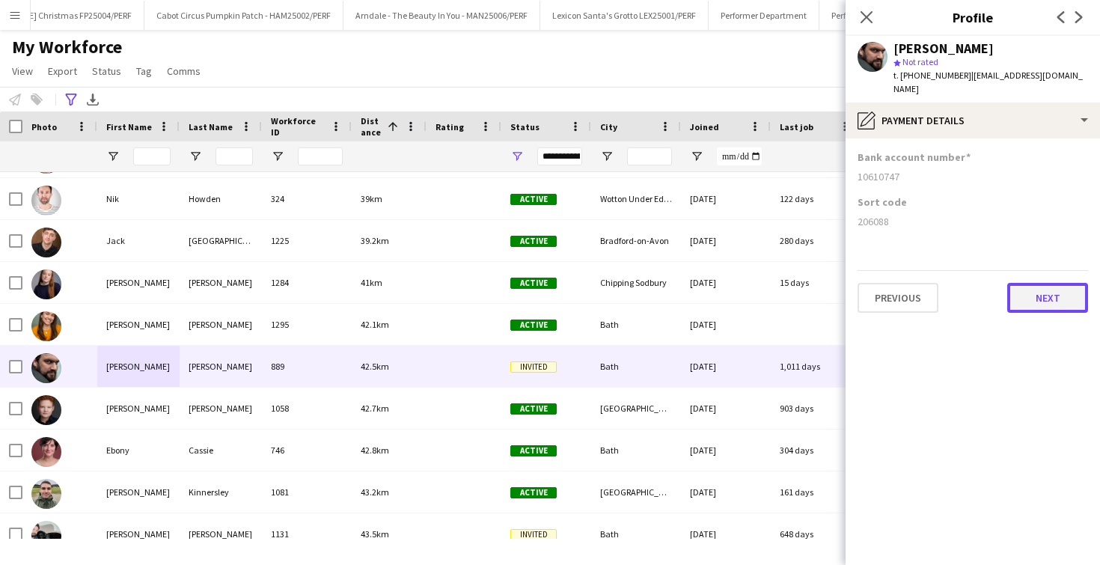
click at [1078, 287] on button "Next" at bounding box center [1047, 298] width 81 height 30
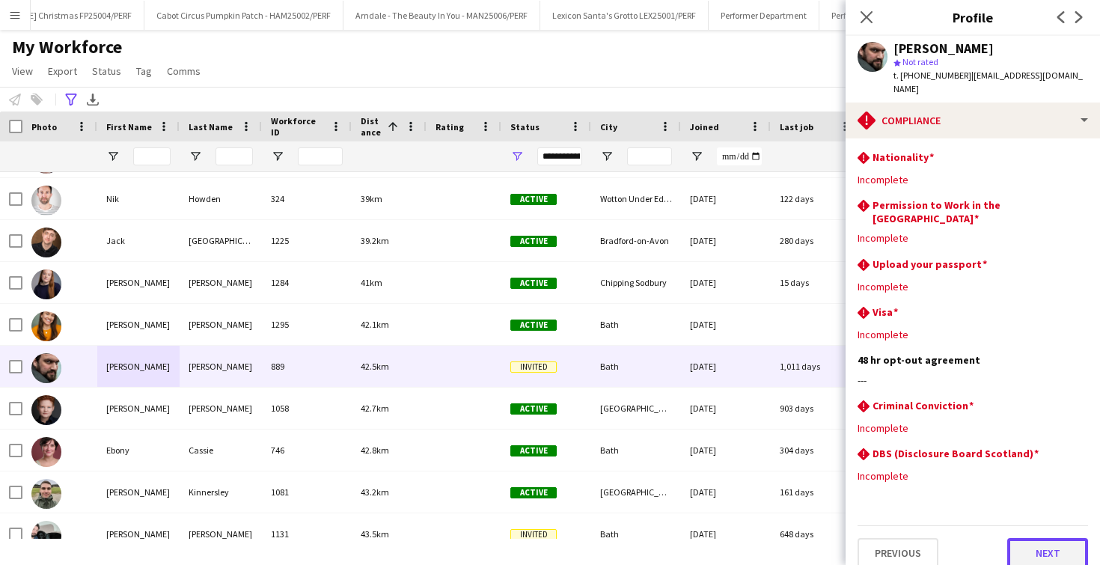
click at [1021, 538] on button "Next" at bounding box center [1047, 553] width 81 height 30
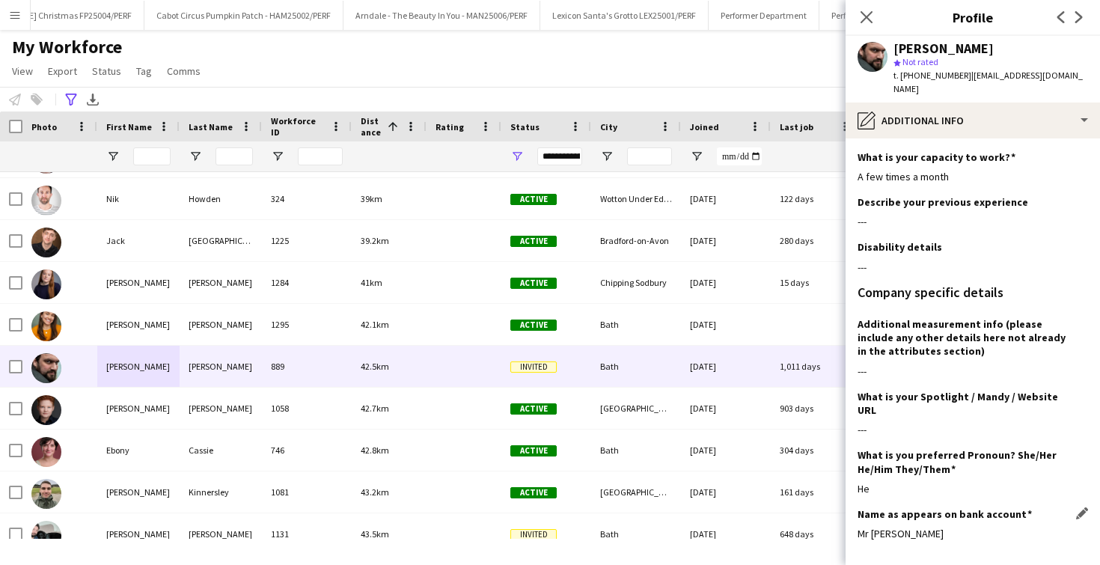
scroll to position [45, 0]
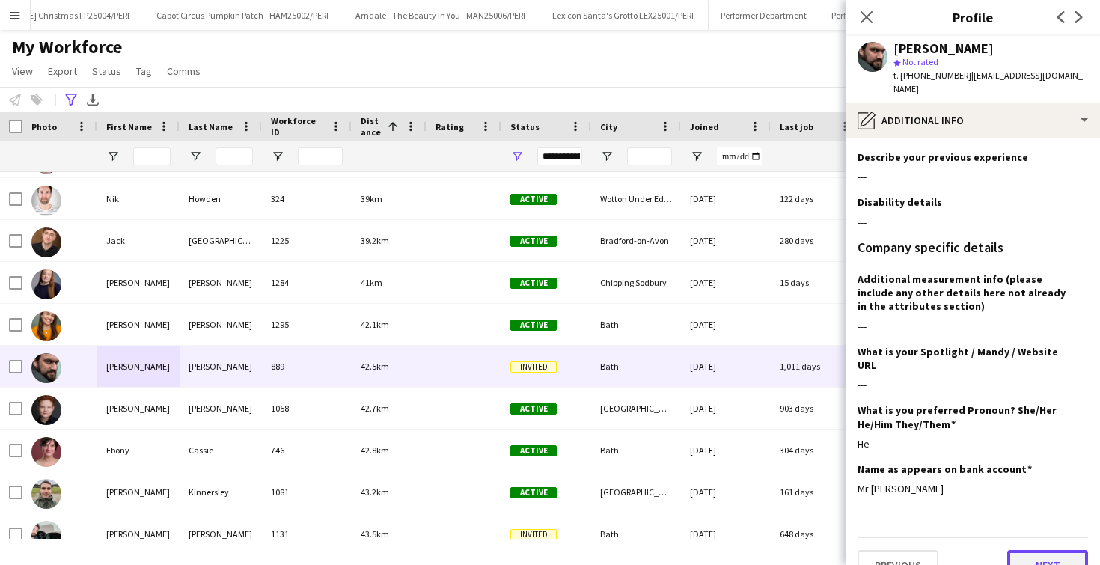
click at [1019, 550] on button "Next" at bounding box center [1047, 565] width 81 height 30
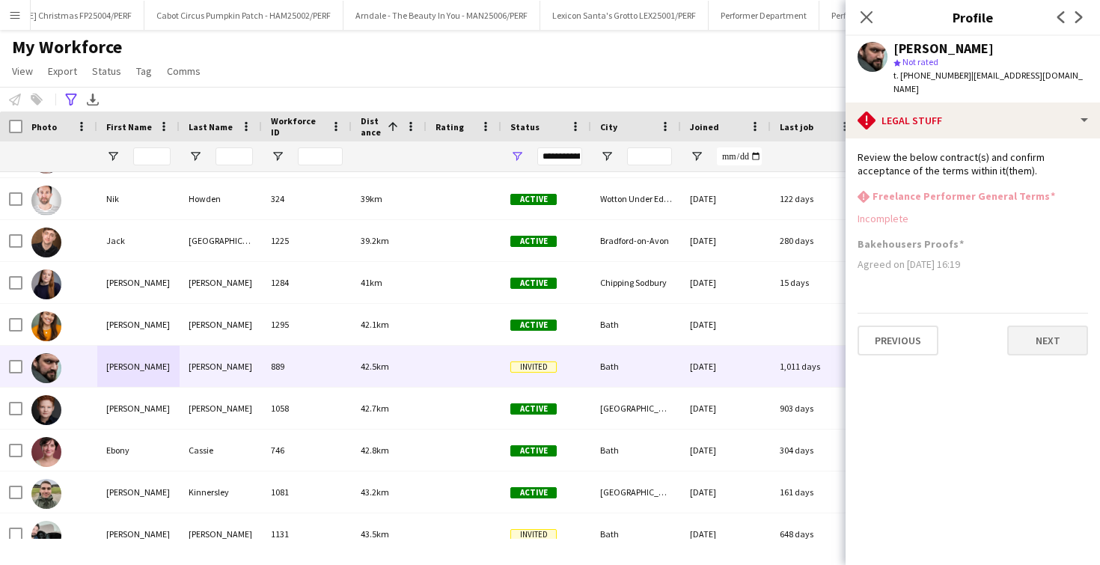
scroll to position [0, 0]
click at [1060, 295] on app-section-data-types "Review the below contract(s) and confirm acceptance of the terms within it(them…" at bounding box center [973, 351] width 254 height 427
click at [1059, 326] on button "Next" at bounding box center [1047, 341] width 81 height 30
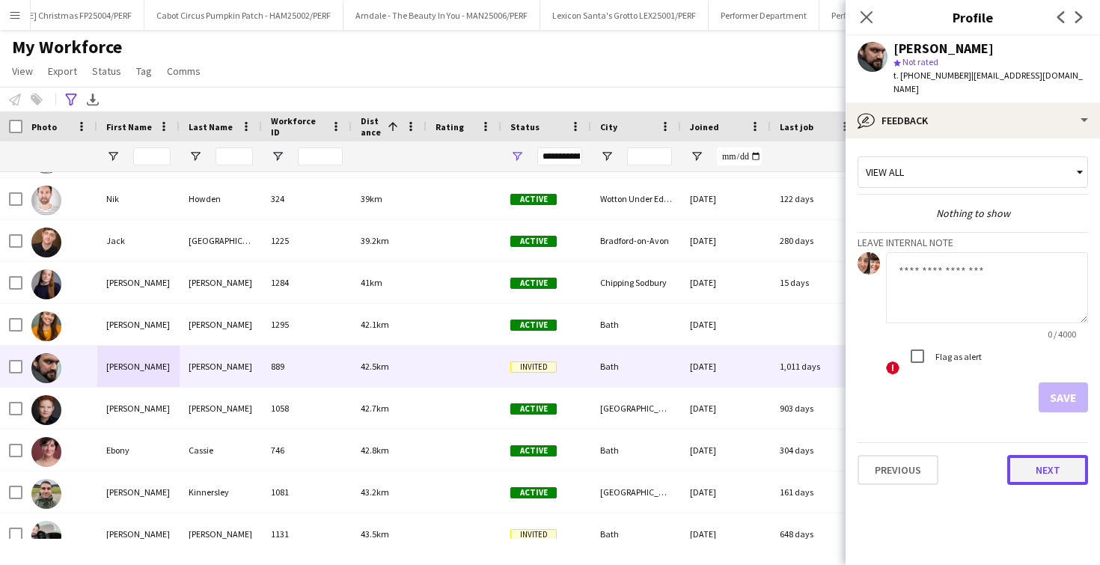
click at [1041, 455] on button "Next" at bounding box center [1047, 470] width 81 height 30
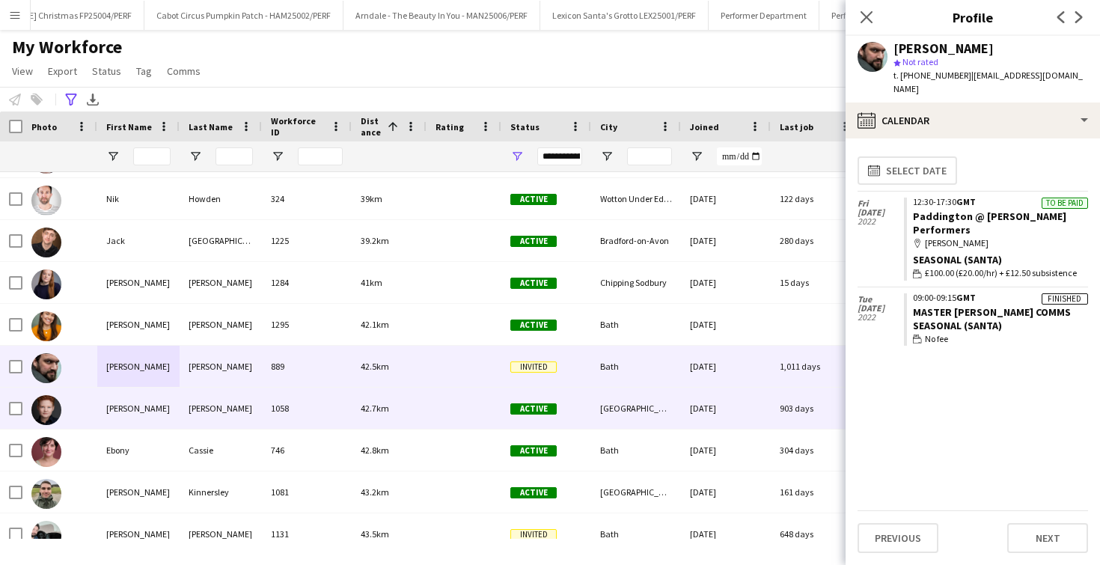
click at [132, 419] on div "[PERSON_NAME]" at bounding box center [138, 408] width 82 height 41
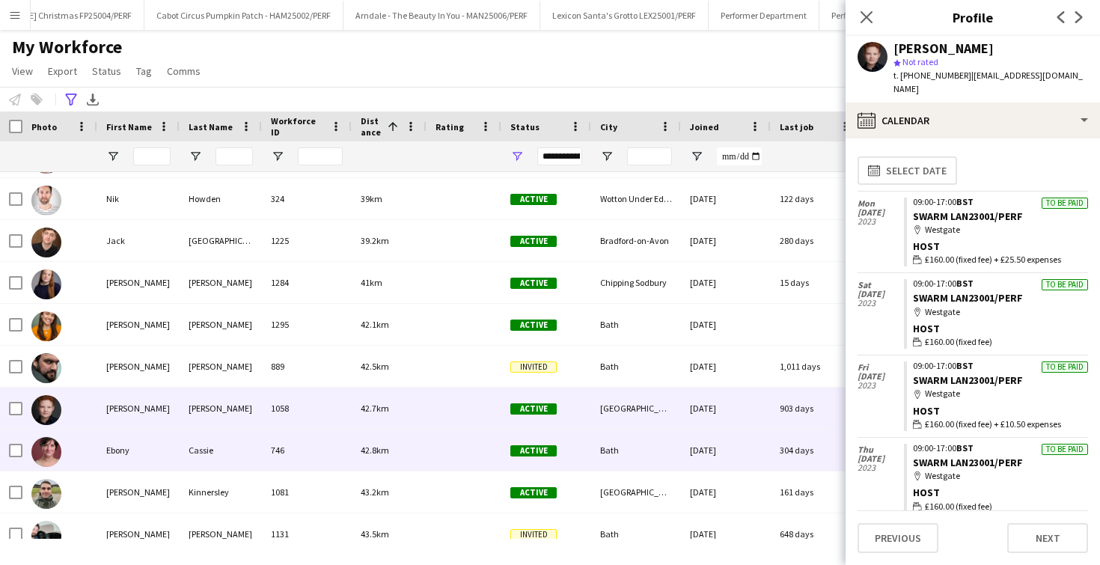
click at [129, 444] on div "Ebony" at bounding box center [138, 450] width 82 height 41
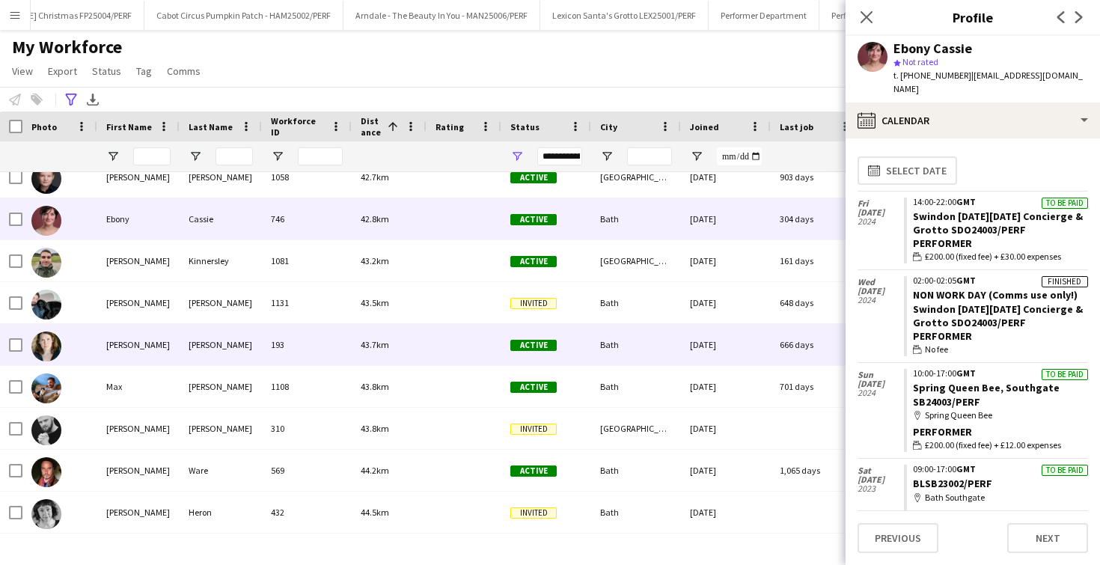
click at [204, 357] on div "[PERSON_NAME]" at bounding box center [221, 344] width 82 height 41
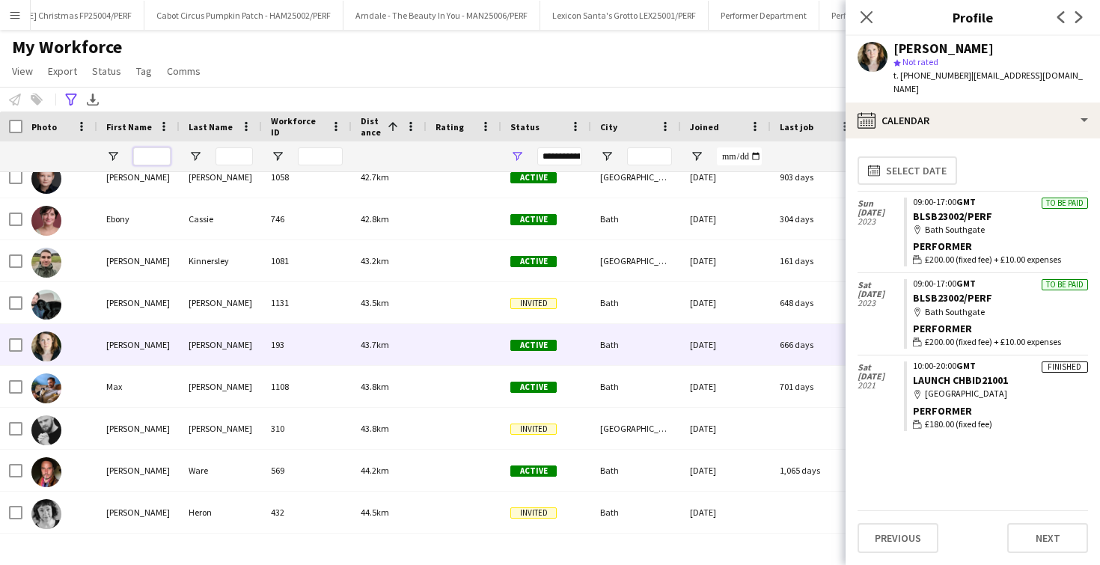
click at [150, 147] on input "First Name Filter Input" at bounding box center [151, 156] width 37 height 18
click at [66, 105] on icon "Advanced filters" at bounding box center [71, 100] width 12 height 12
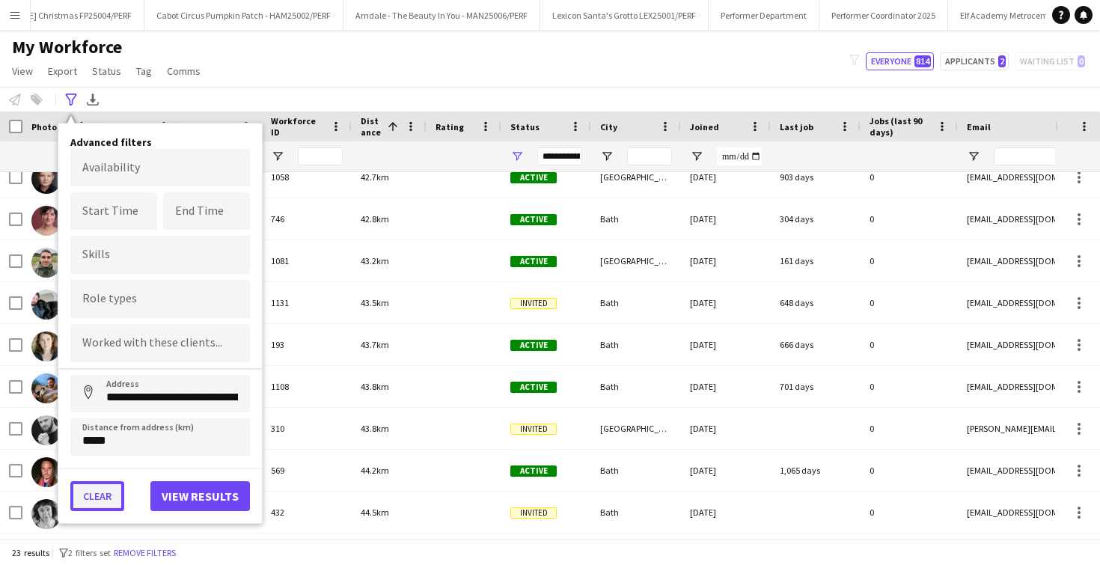
click at [91, 489] on button "Clear" at bounding box center [97, 496] width 54 height 30
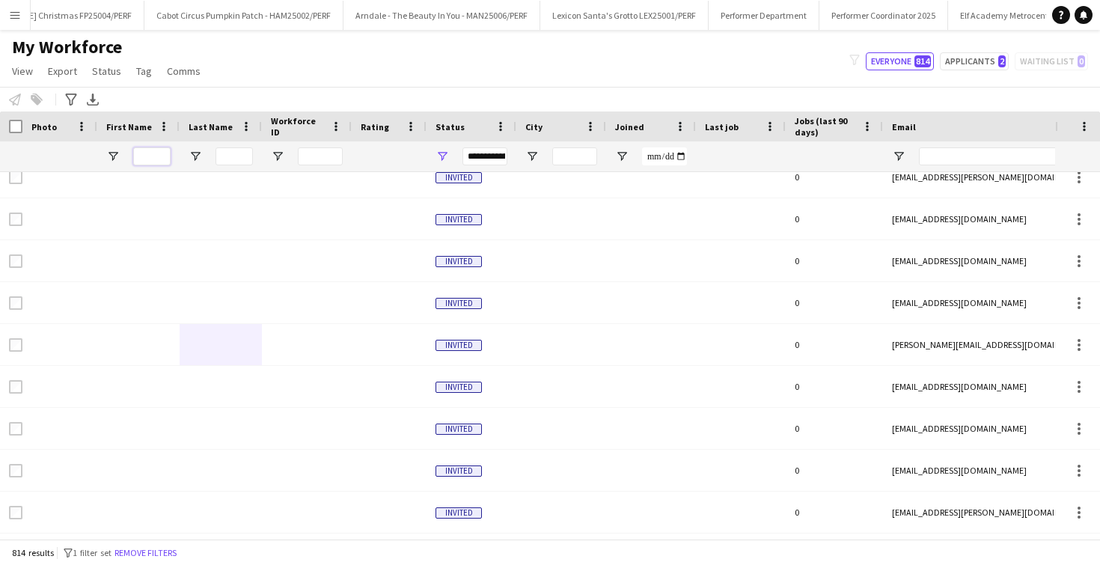
click at [161, 156] on input "First Name Filter Input" at bounding box center [151, 156] width 37 height 18
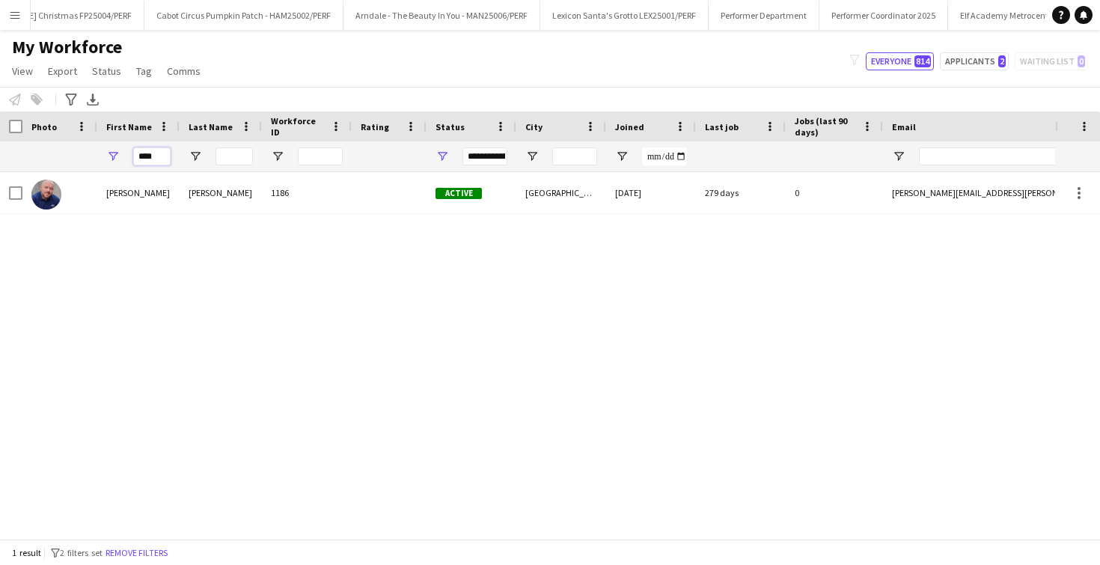
type input "****"
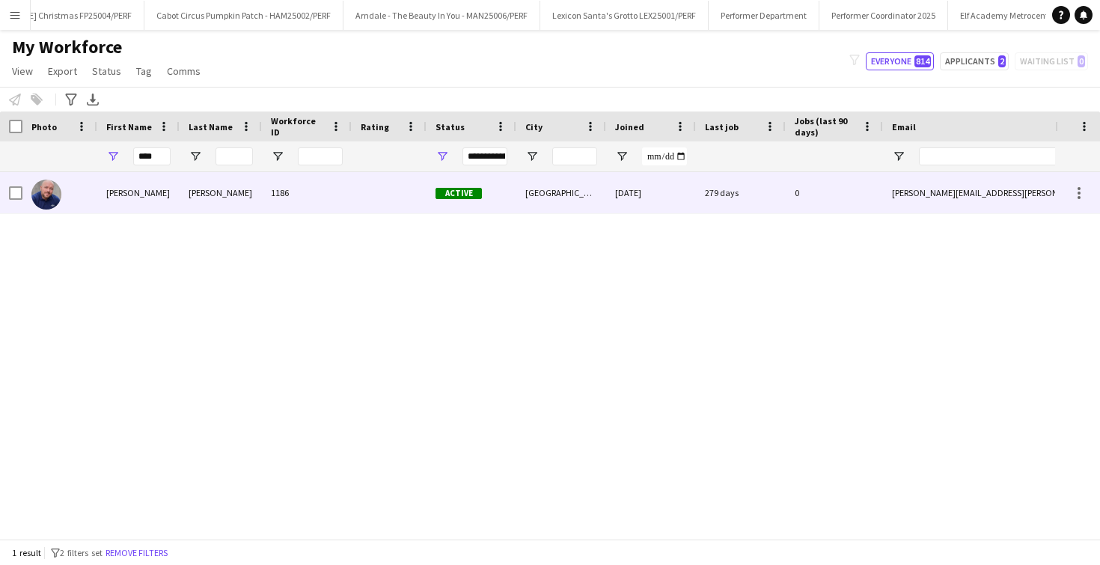
click at [156, 183] on div "[PERSON_NAME]" at bounding box center [138, 192] width 82 height 41
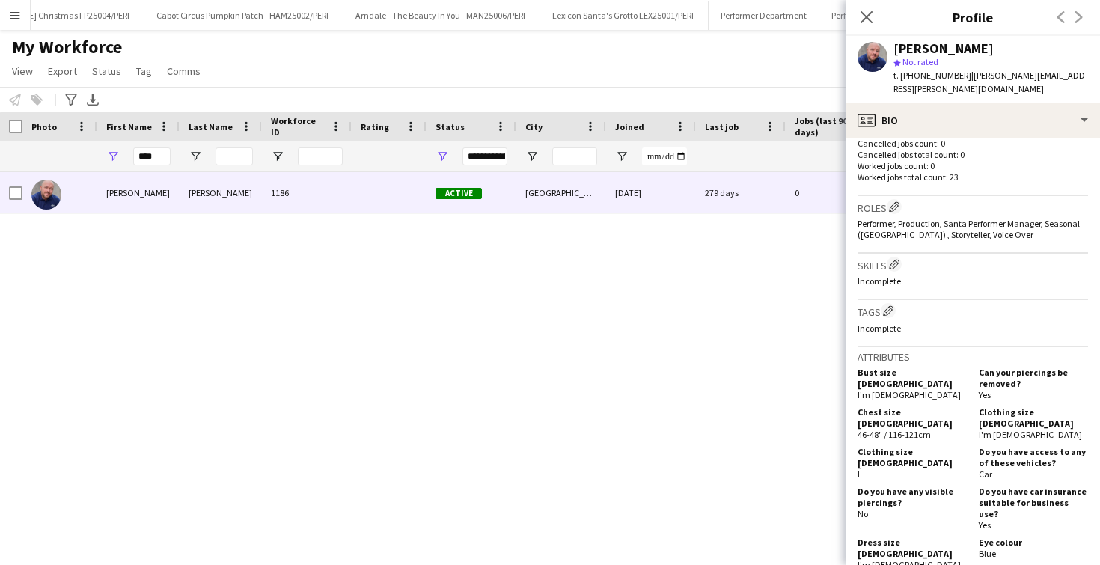
scroll to position [974, 0]
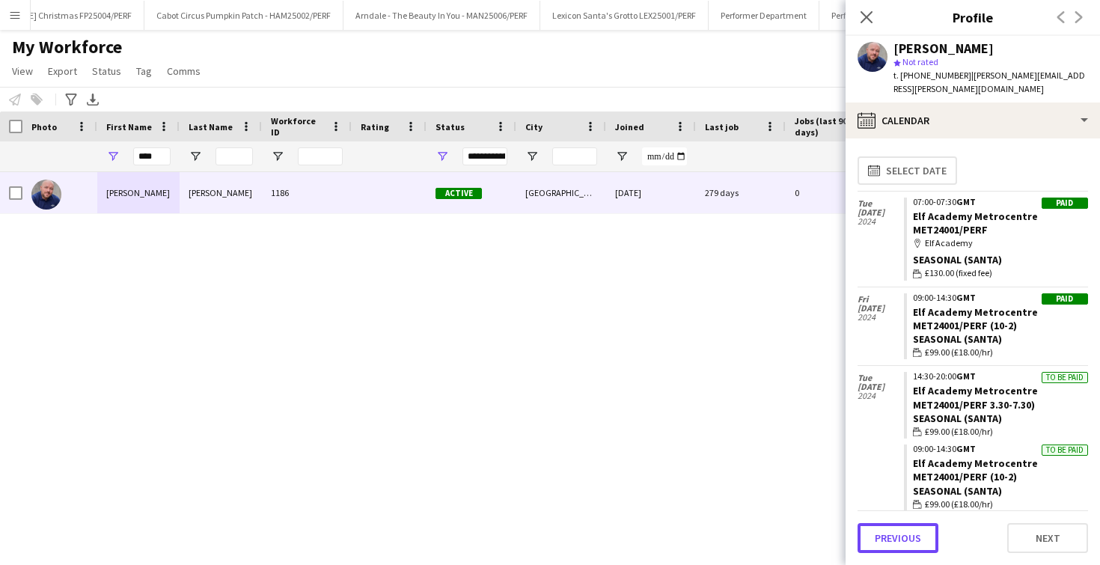
click at [936, 540] on button "Previous" at bounding box center [898, 538] width 81 height 30
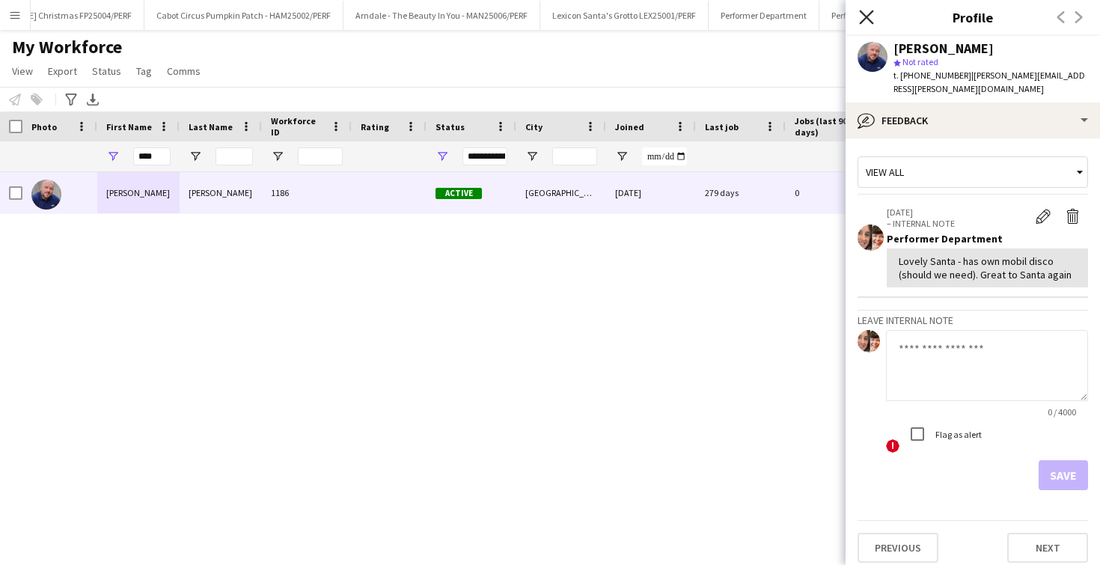
click at [867, 13] on icon "Close pop-in" at bounding box center [866, 17] width 14 height 14
